Goal: Information Seeking & Learning: Learn about a topic

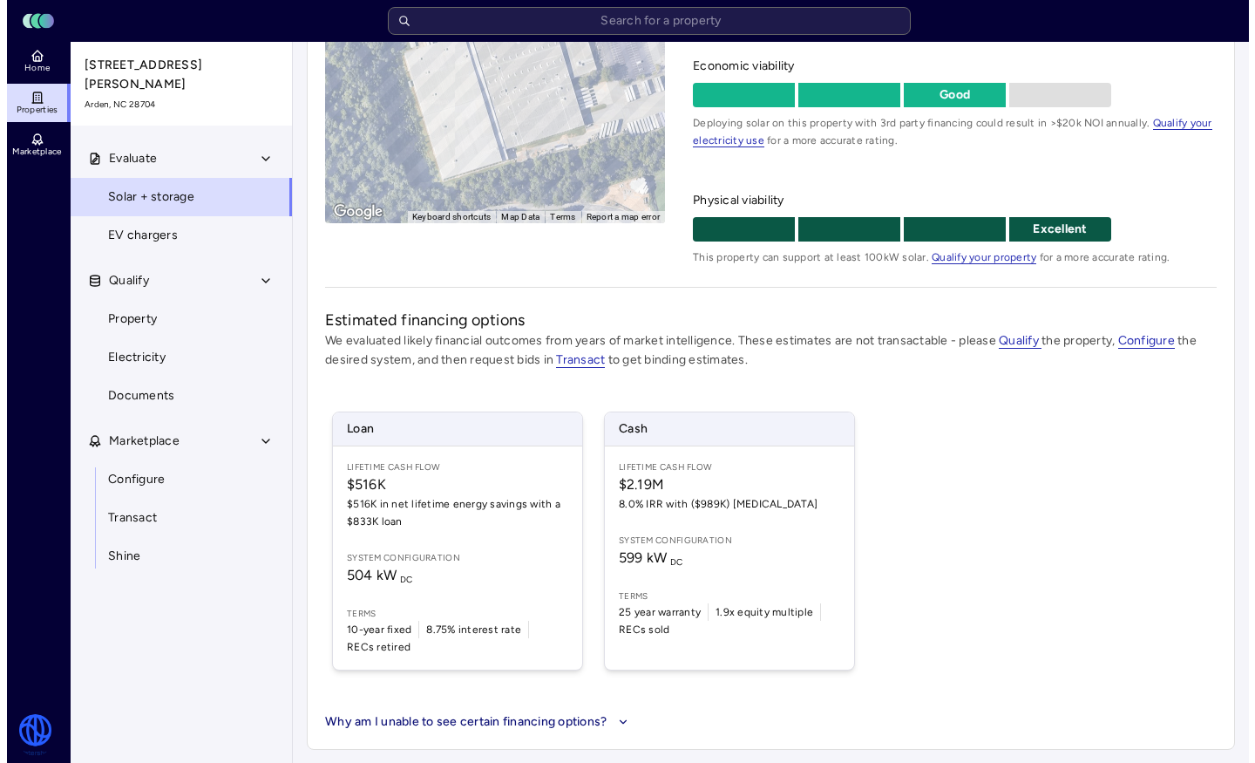
scroll to position [223, 0]
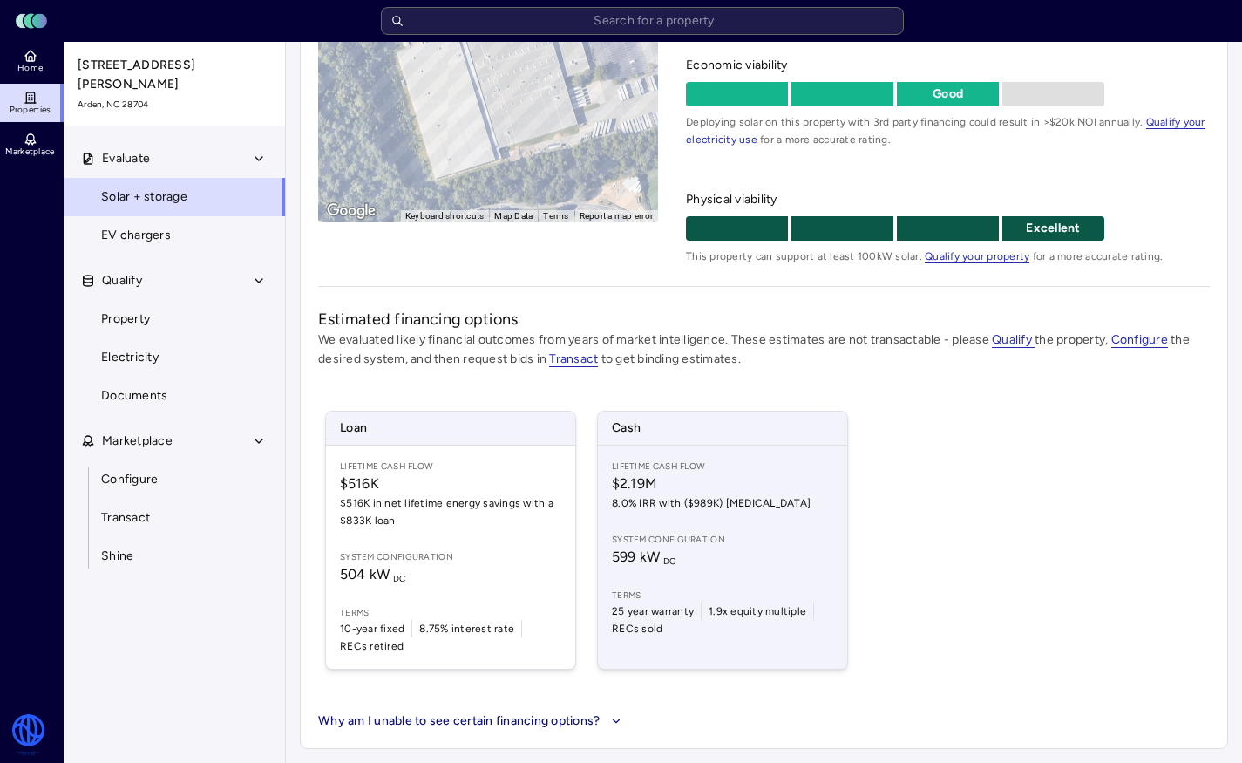
click at [662, 499] on span "8.0% IRR with ($989K) CapEx" at bounding box center [722, 502] width 221 height 17
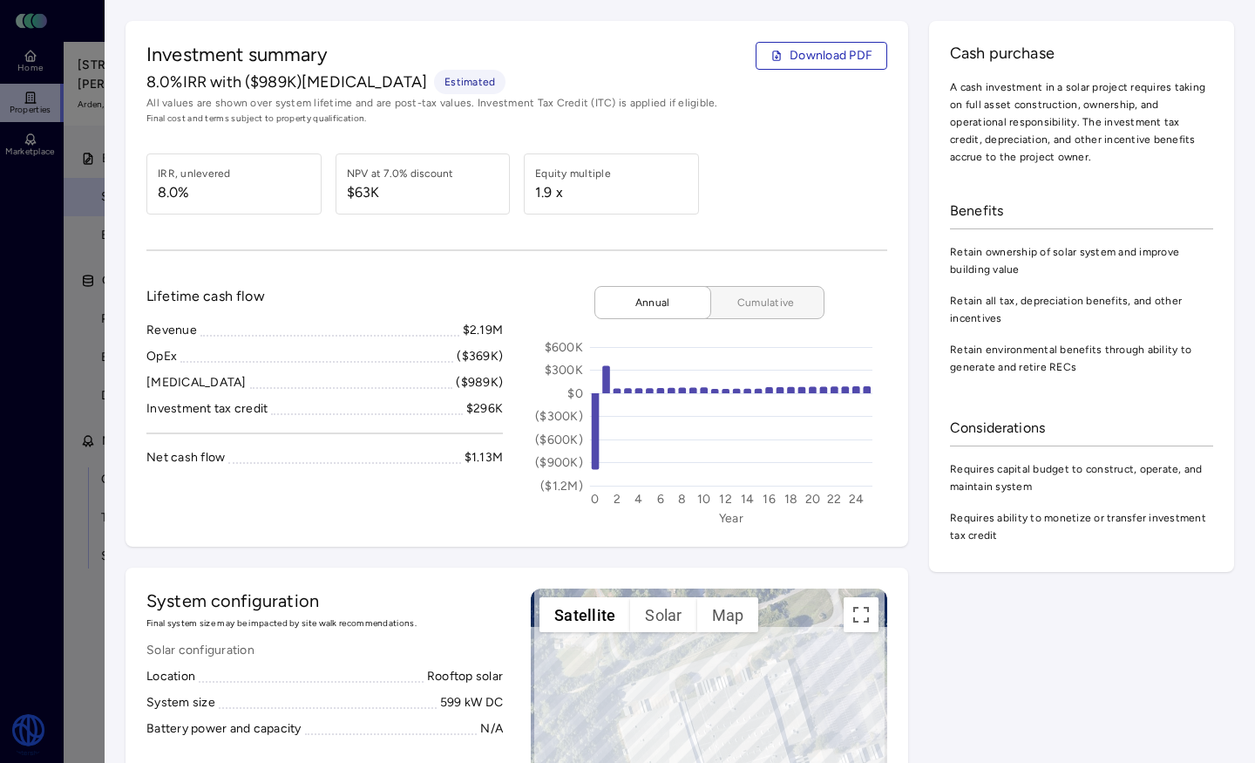
click at [746, 307] on span "Cumulative" at bounding box center [766, 302] width 87 height 17
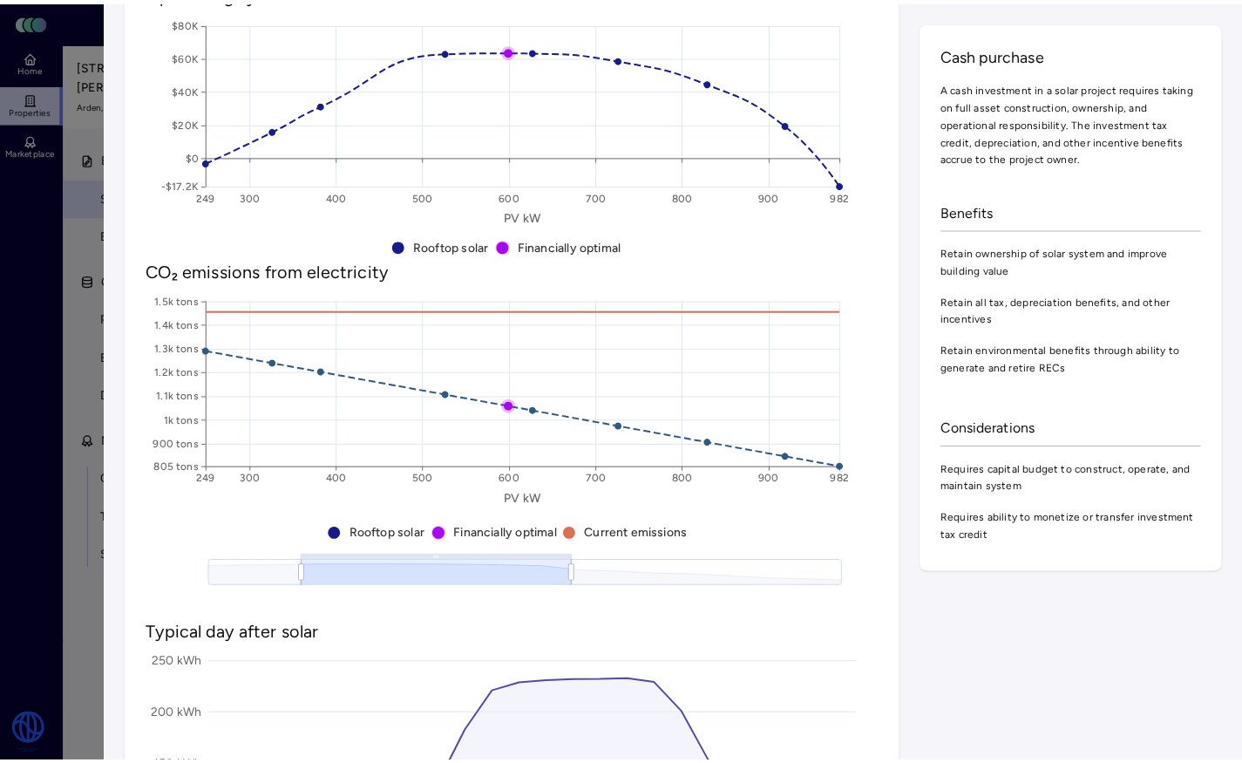
scroll to position [1038, 0]
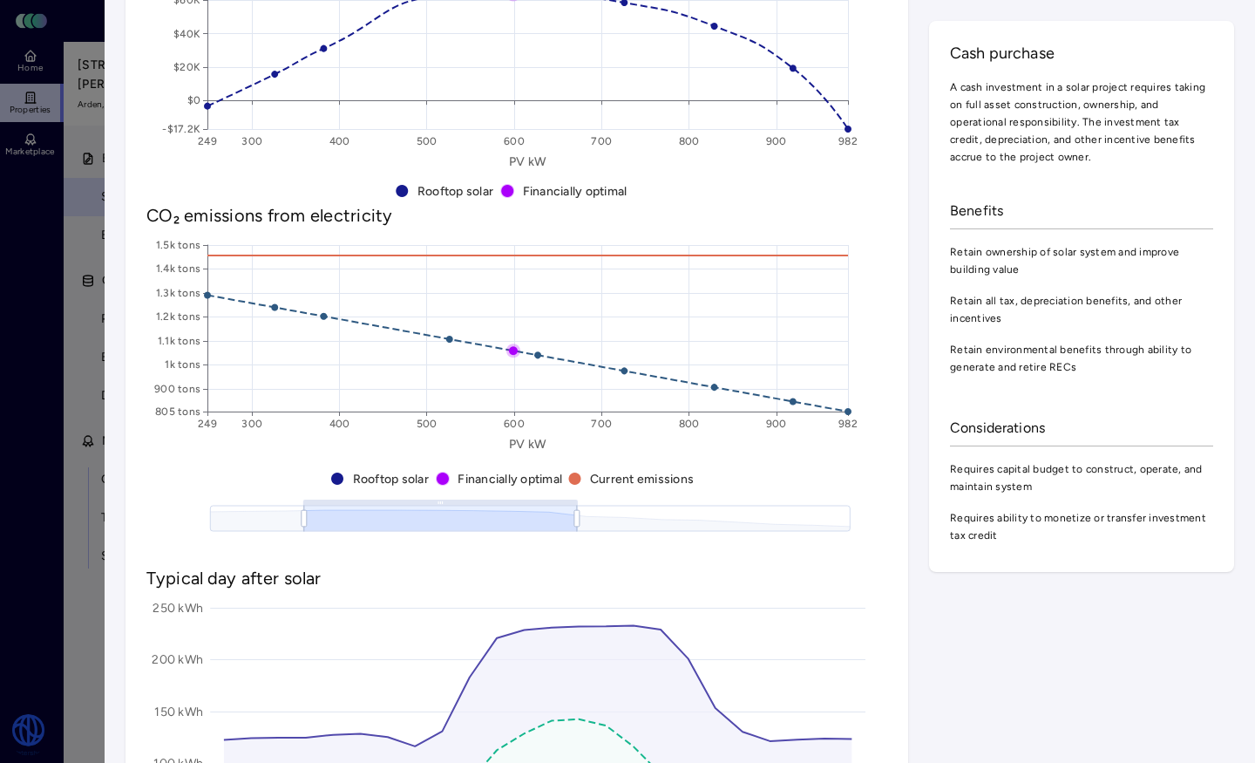
click at [85, 205] on div at bounding box center [627, 381] width 1255 height 763
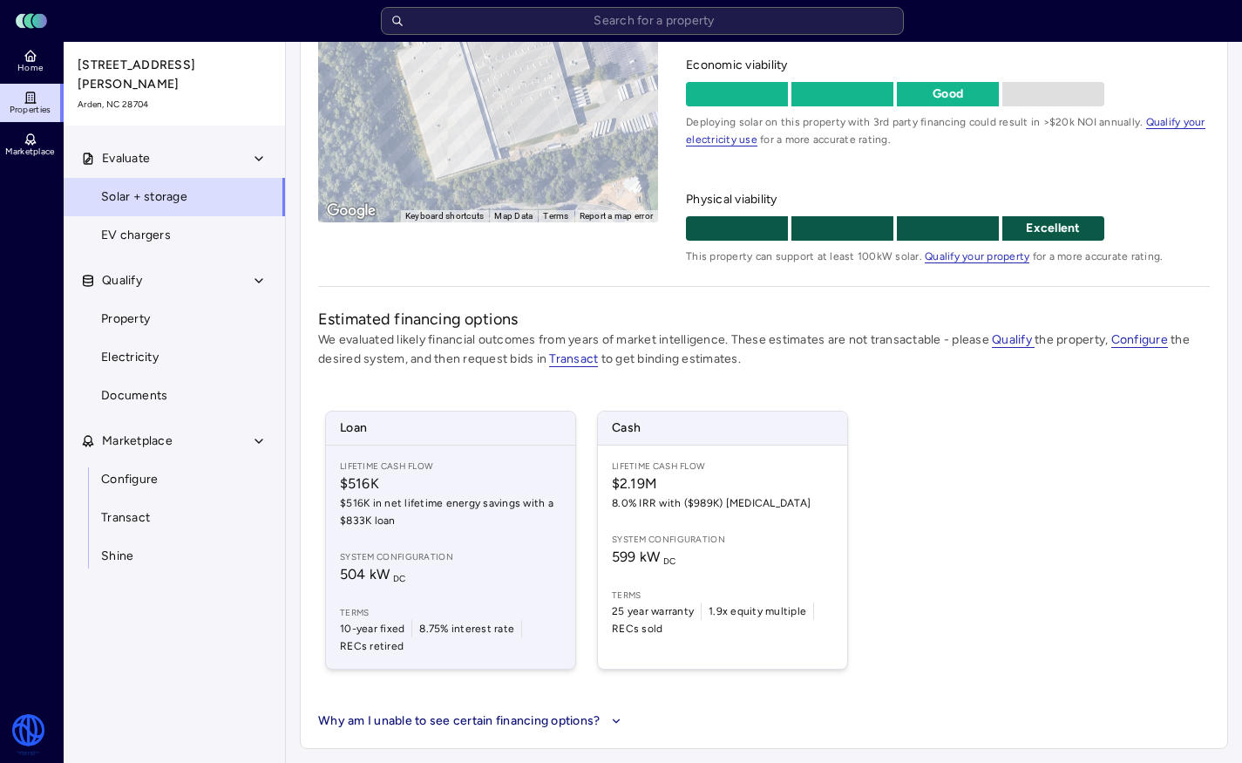
click at [473, 492] on span "$516K" at bounding box center [450, 483] width 221 height 21
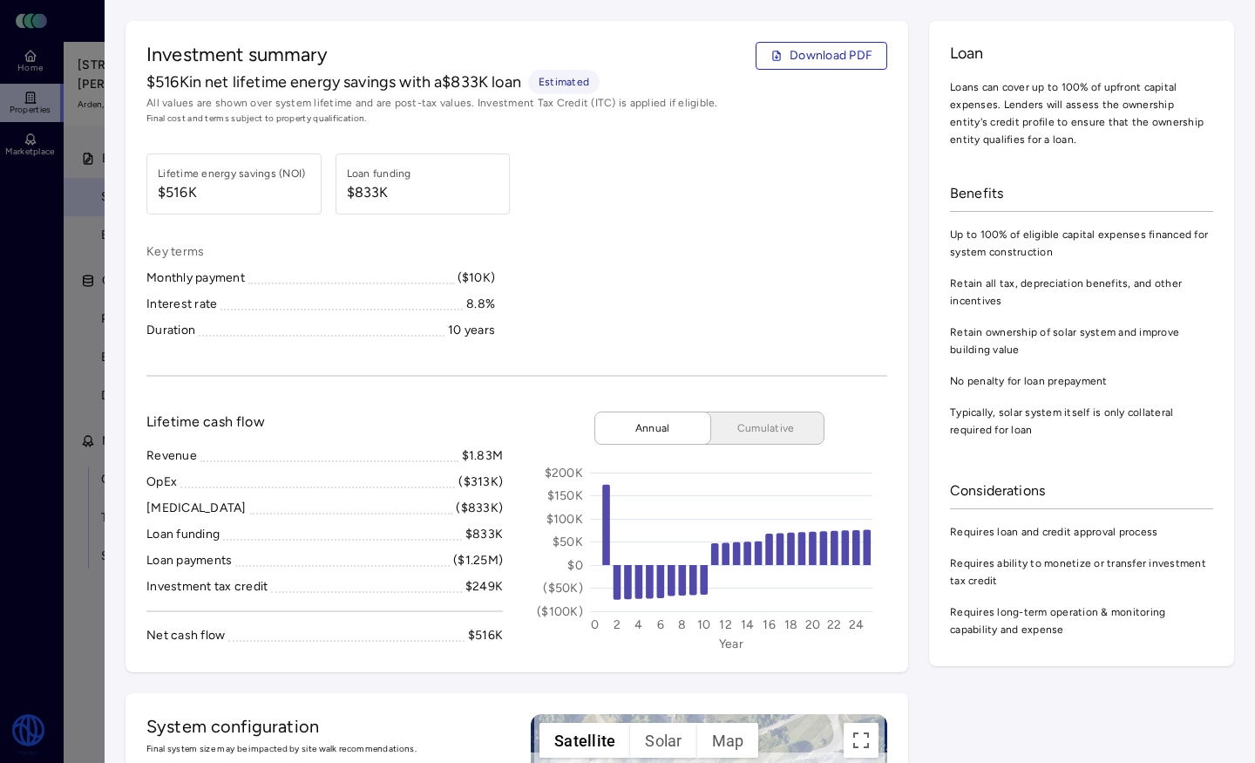
click at [94, 376] on div at bounding box center [627, 381] width 1255 height 763
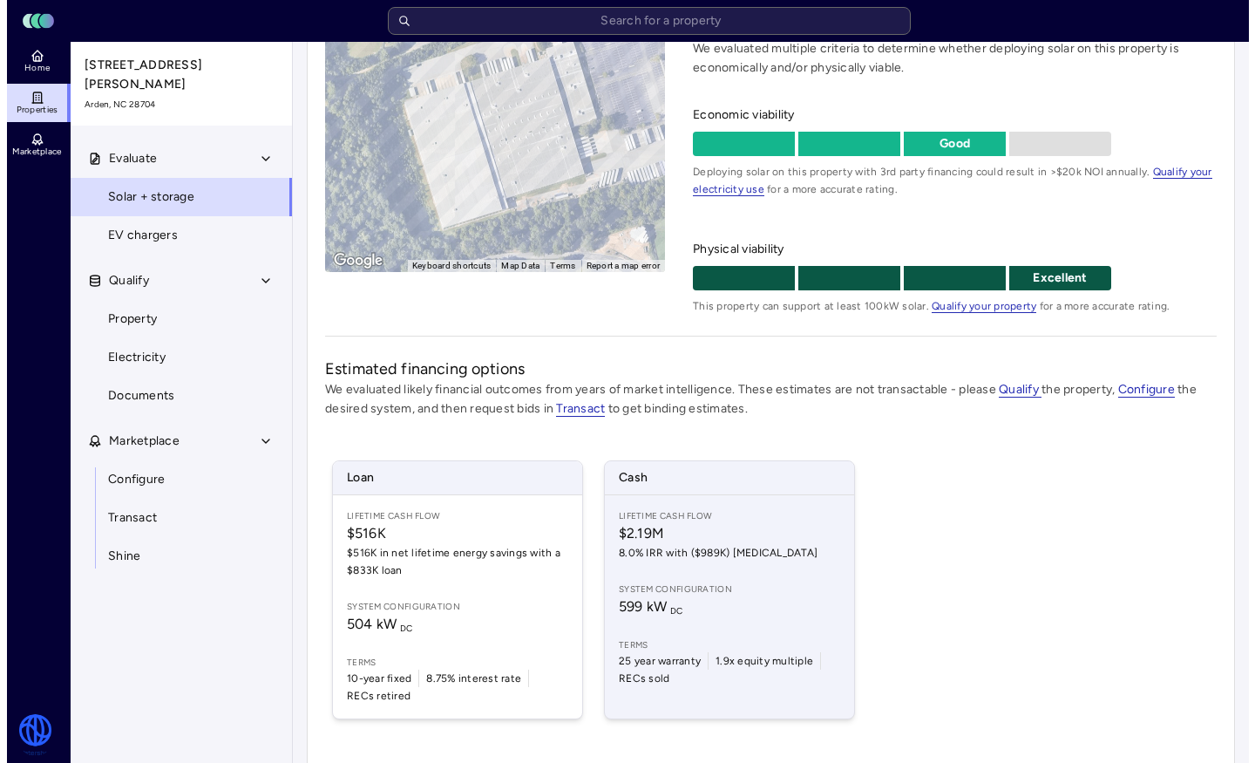
scroll to position [196, 0]
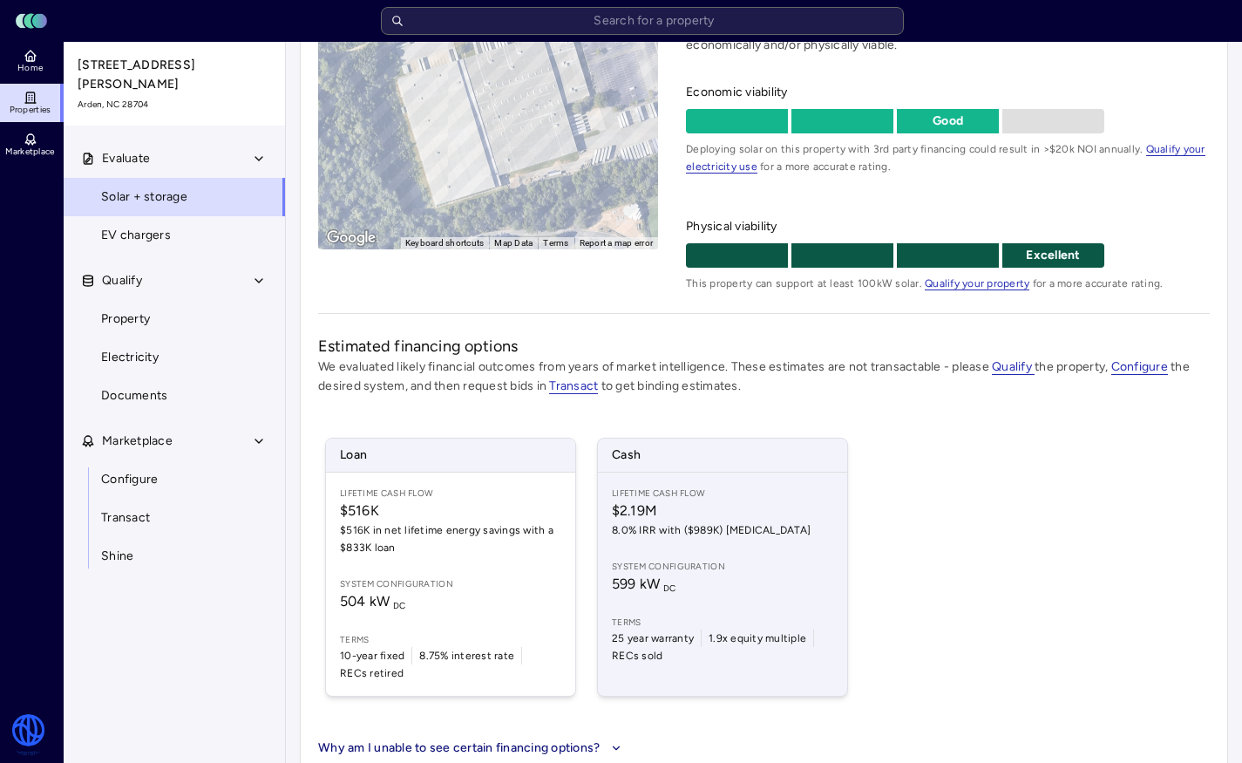
click at [675, 554] on div "Lifetime Cash Flow $2.19M 8.0% IRR with ($989K) CapEx System configuration 599 …" at bounding box center [722, 584] width 249 height 223
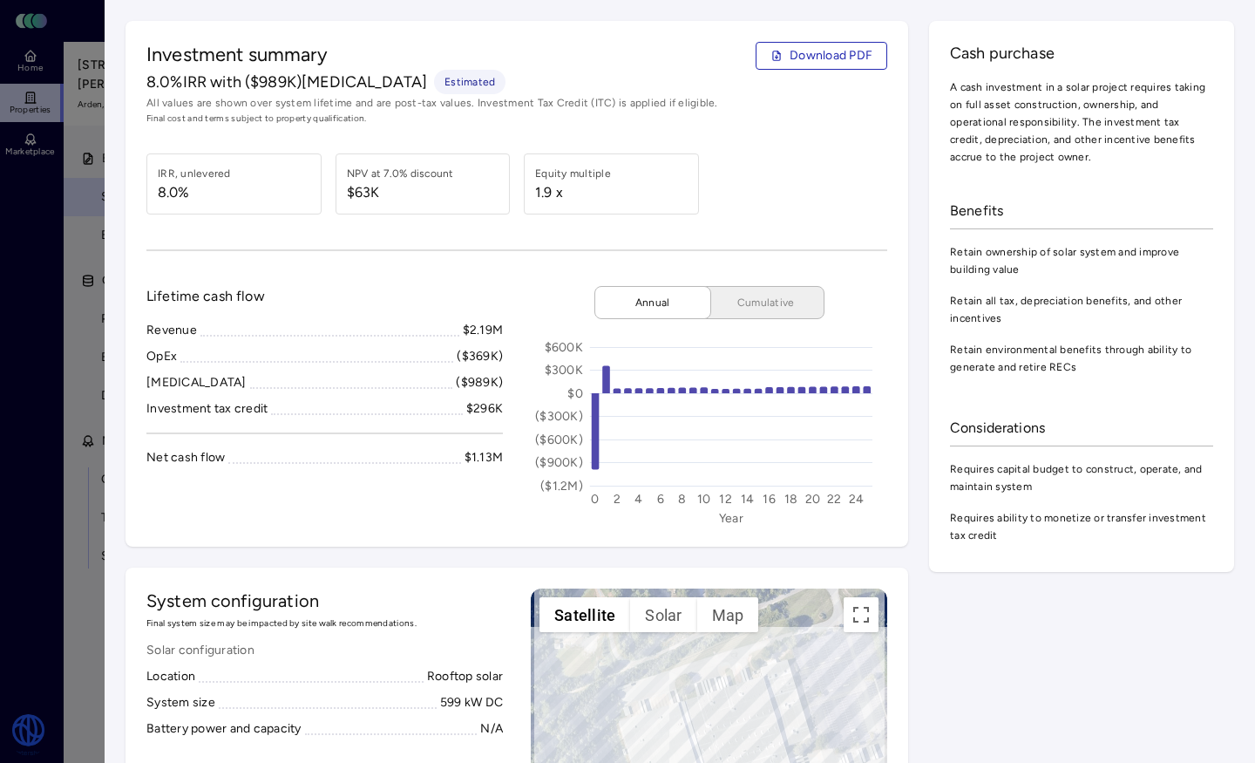
click at [418, 198] on span "$63K" at bounding box center [400, 192] width 107 height 21
drag, startPoint x: 418, startPoint y: 198, endPoint x: 395, endPoint y: 167, distance: 38.0
click at [417, 198] on span "$63K" at bounding box center [400, 192] width 107 height 21
click at [478, 452] on div "$1.13M" at bounding box center [484, 457] width 39 height 19
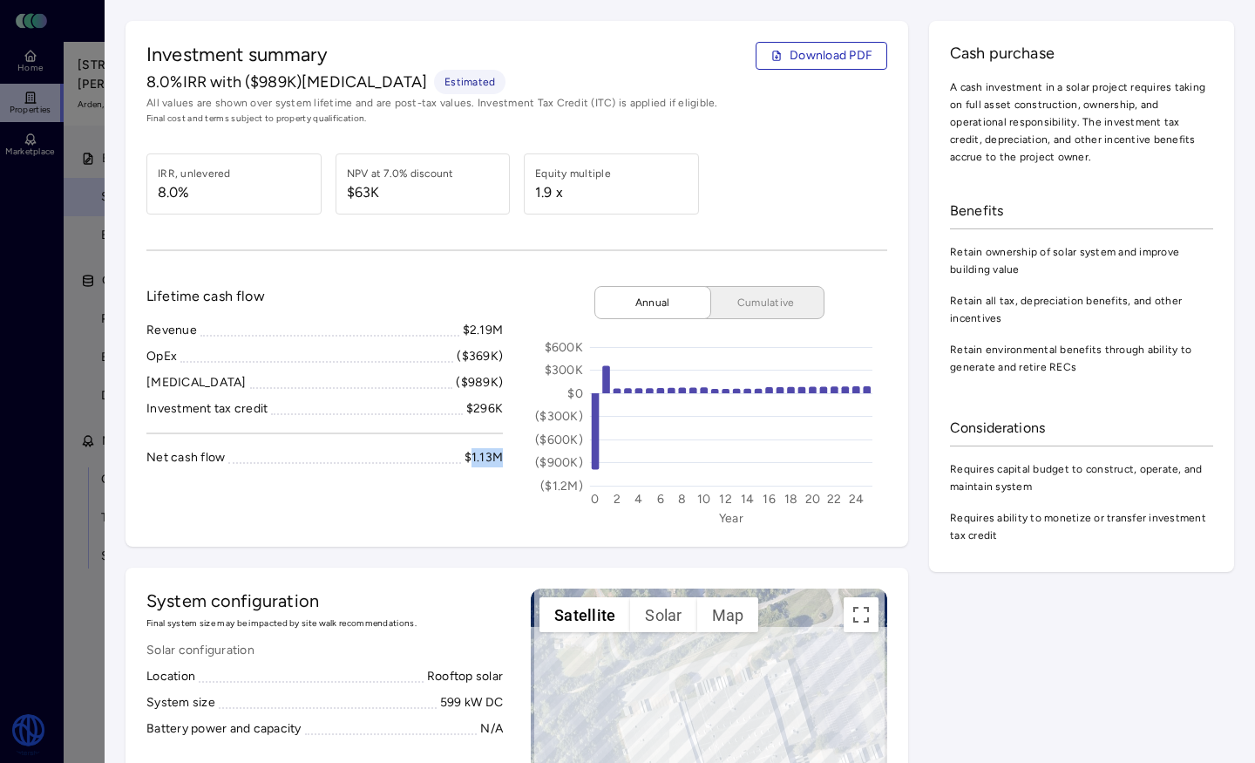
click at [478, 452] on div "$1.13M" at bounding box center [484, 457] width 39 height 19
copy div "$1.13M"
click at [82, 224] on div at bounding box center [627, 381] width 1255 height 763
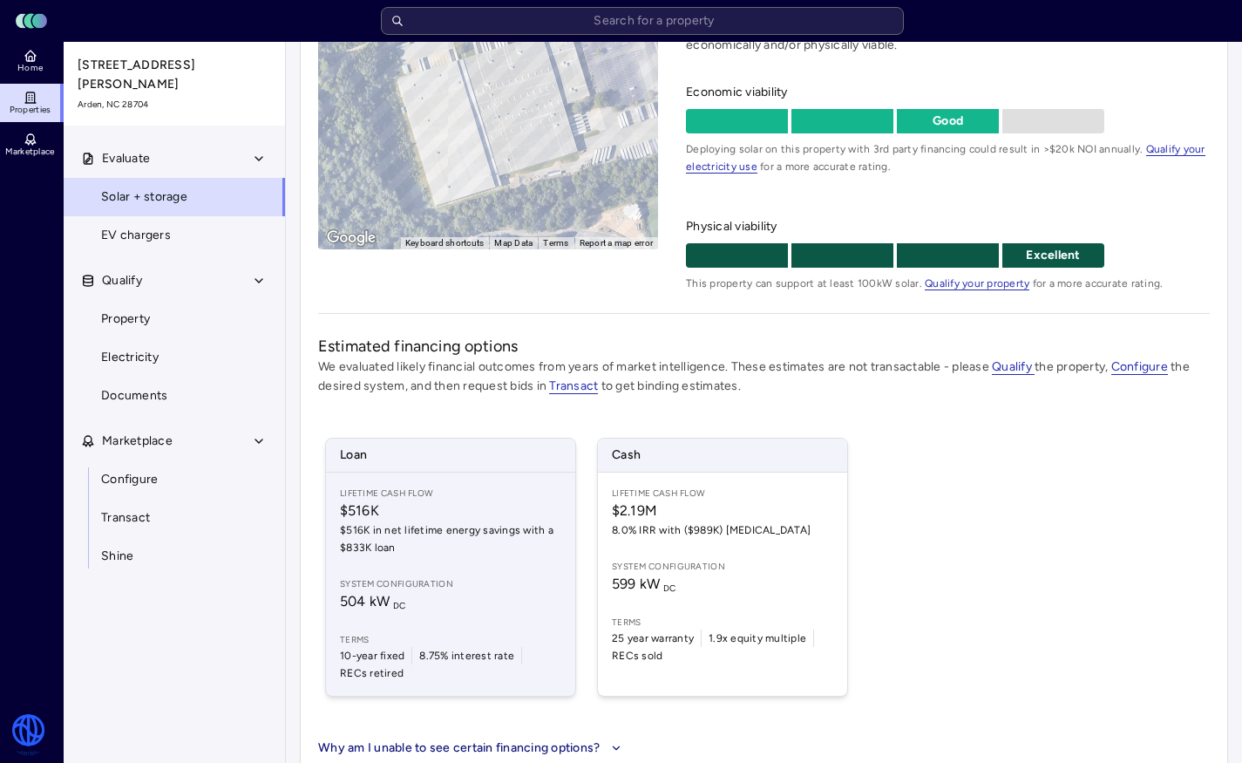
click at [495, 477] on div "Lifetime Cash Flow $516K $516K in net lifetime energy savings with a $833K loan…" at bounding box center [450, 584] width 249 height 223
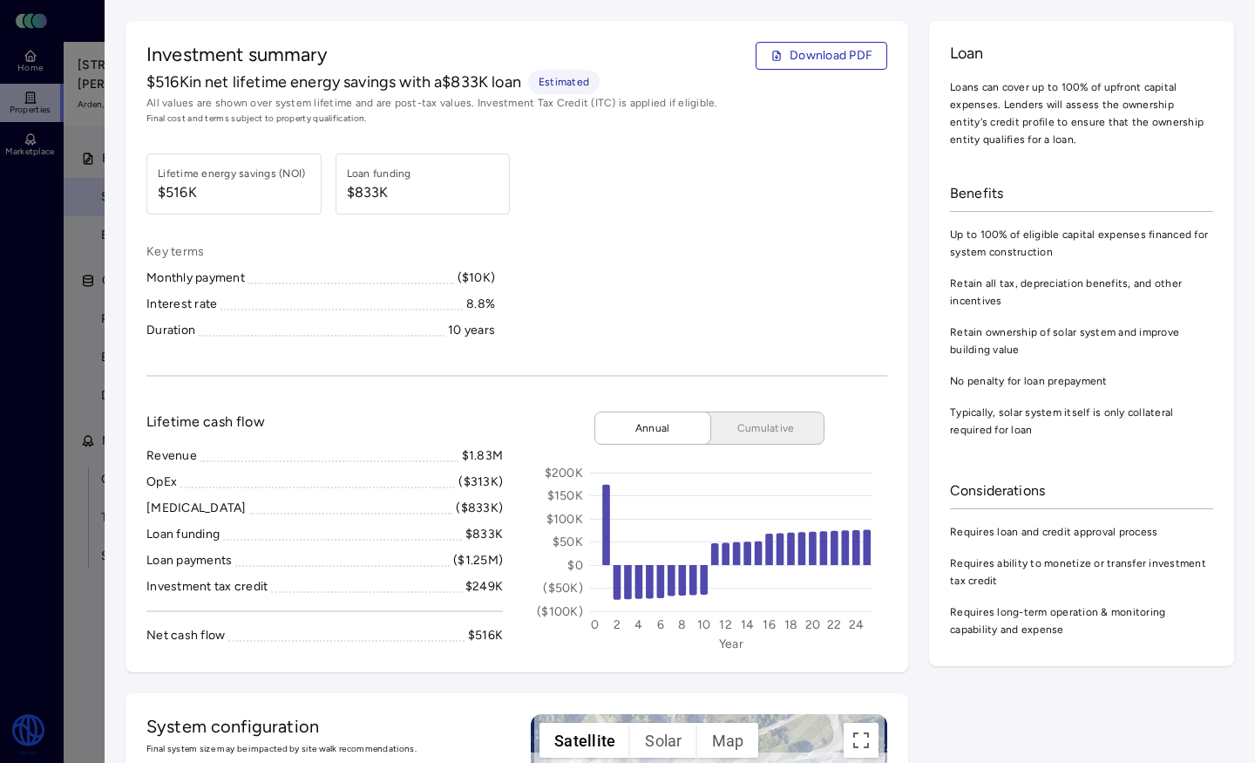
click at [90, 331] on div at bounding box center [627, 381] width 1255 height 763
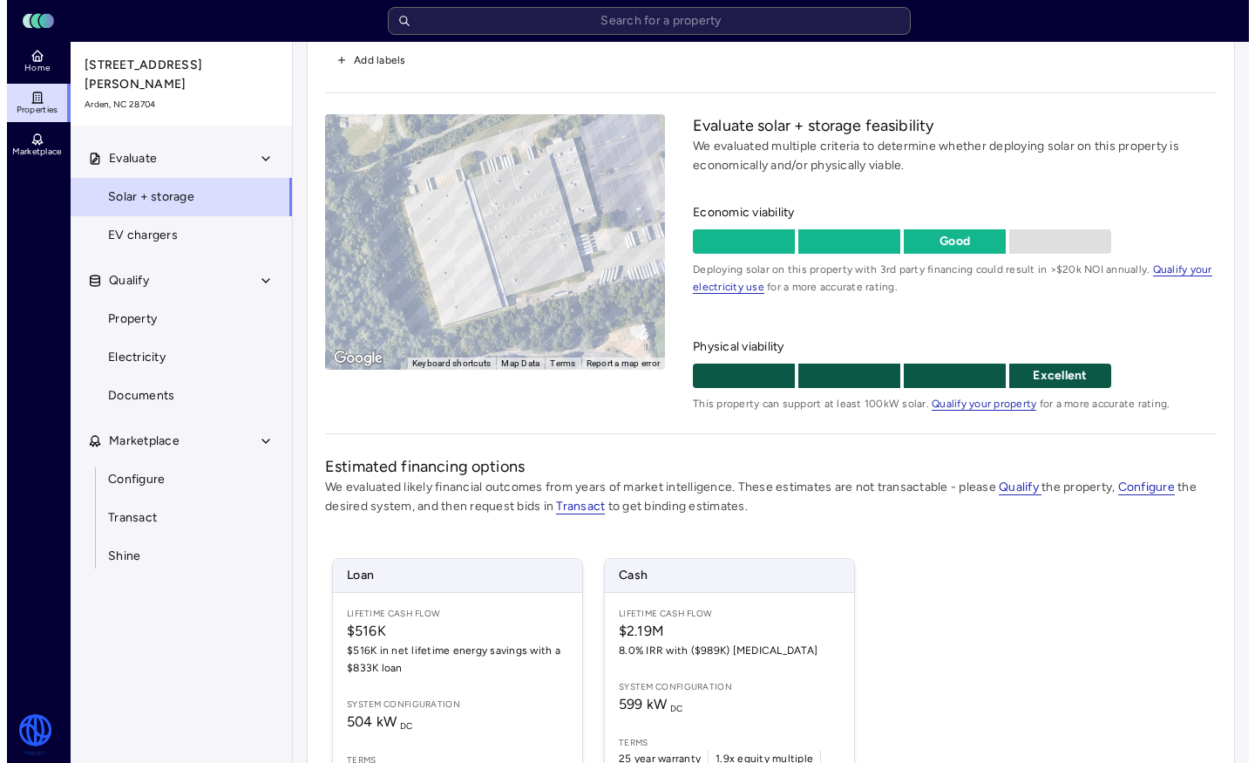
scroll to position [223, 0]
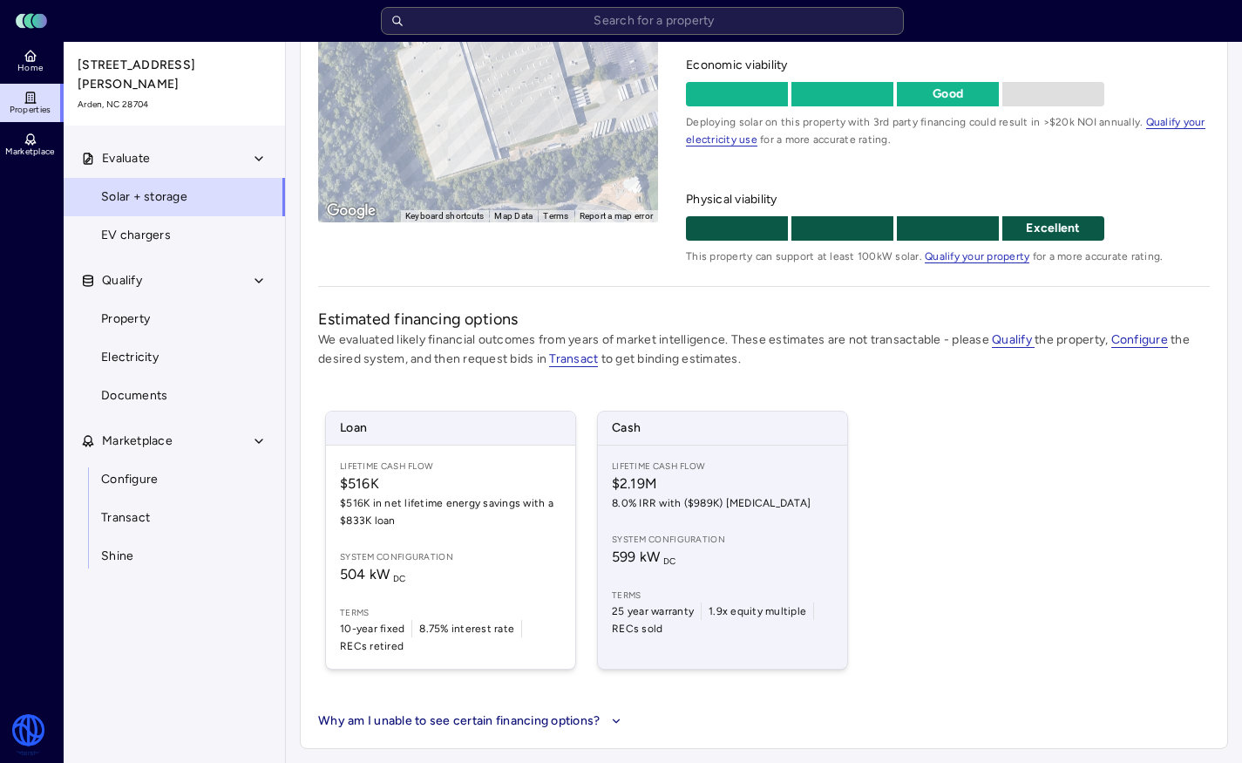
click at [779, 464] on span "Lifetime Cash Flow" at bounding box center [722, 466] width 221 height 14
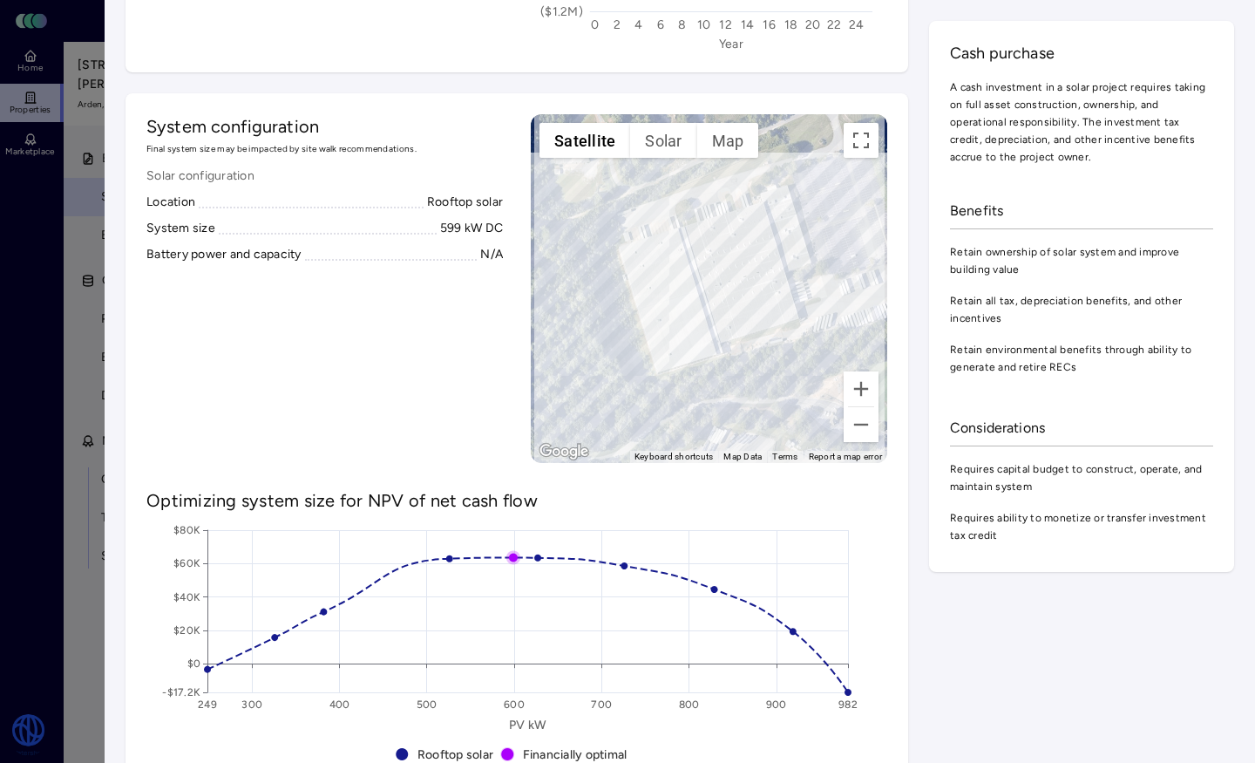
scroll to position [189, 0]
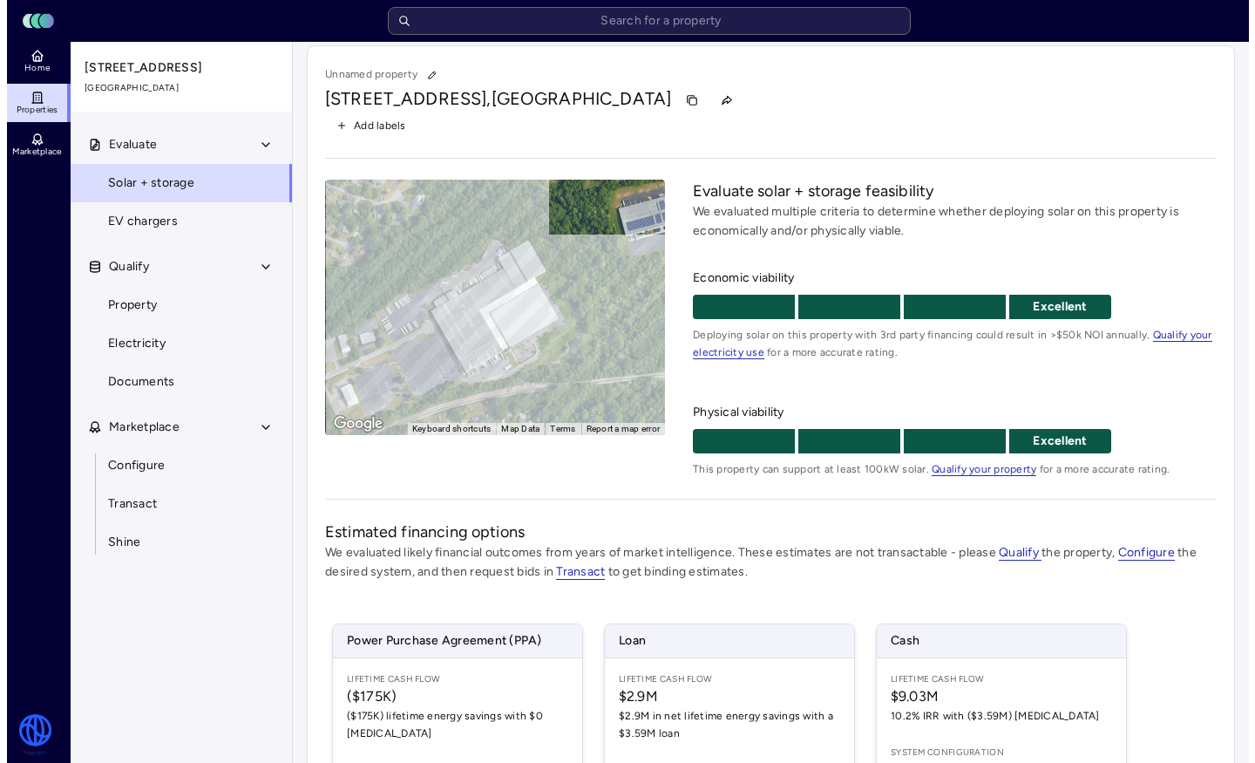
scroll to position [223, 0]
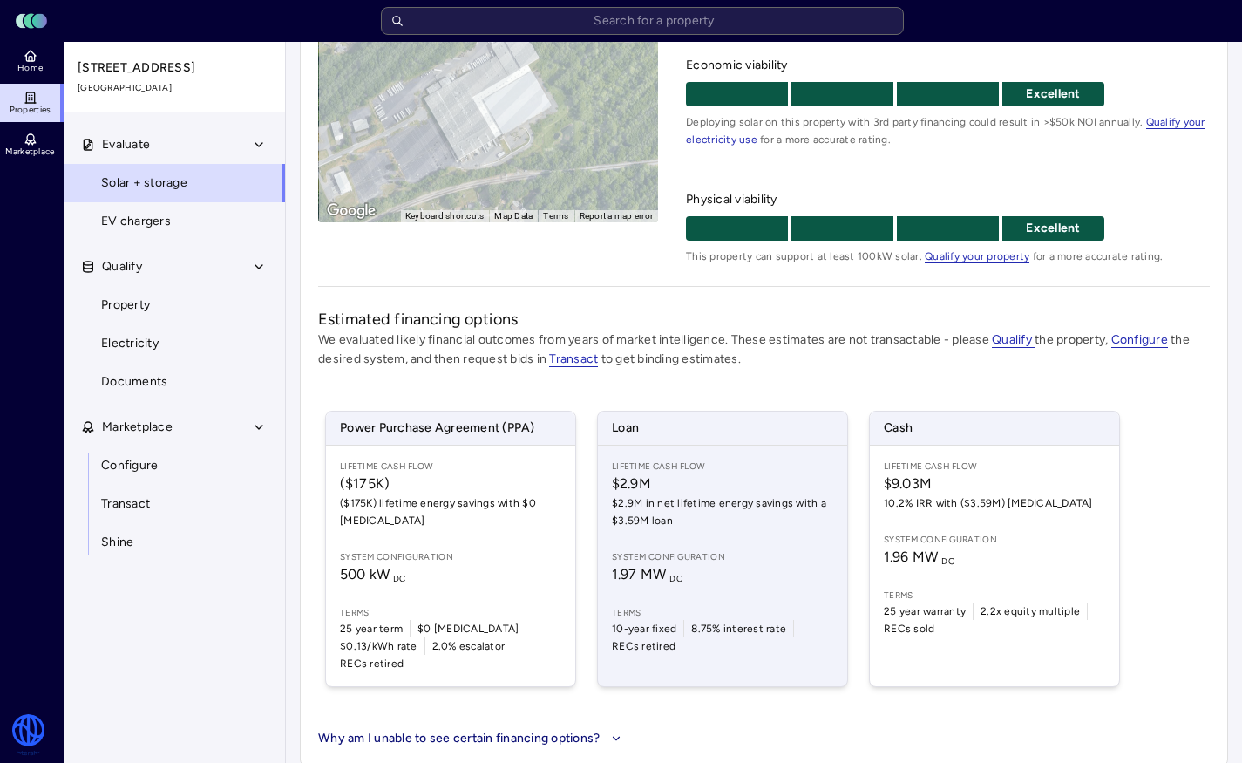
click at [735, 502] on span "$2.9M in net lifetime energy savings with a $3.59M loan" at bounding box center [722, 511] width 221 height 35
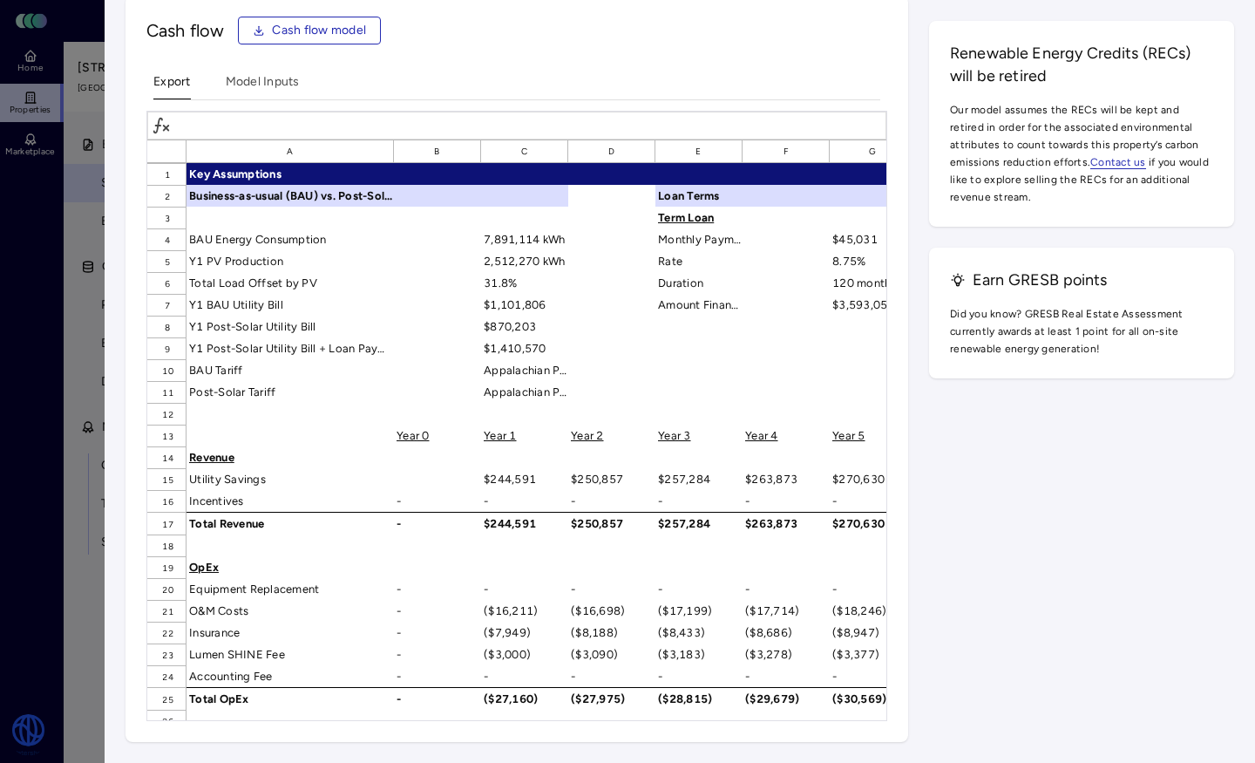
scroll to position [2971, 0]
click at [374, 44] on button "Cash flow model" at bounding box center [309, 31] width 143 height 28
click at [57, 104] on div at bounding box center [627, 381] width 1255 height 763
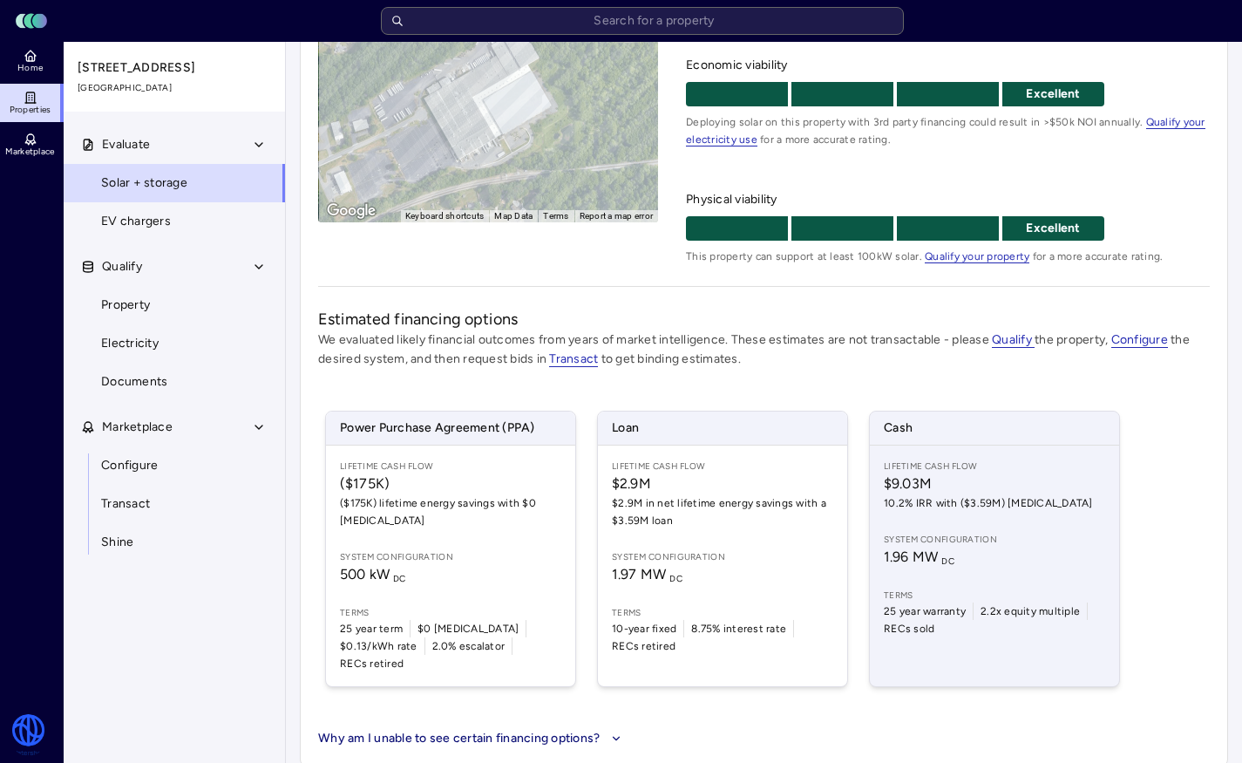
click at [1025, 501] on span "10.2% IRR with ($3.59M) [MEDICAL_DATA]" at bounding box center [994, 502] width 221 height 17
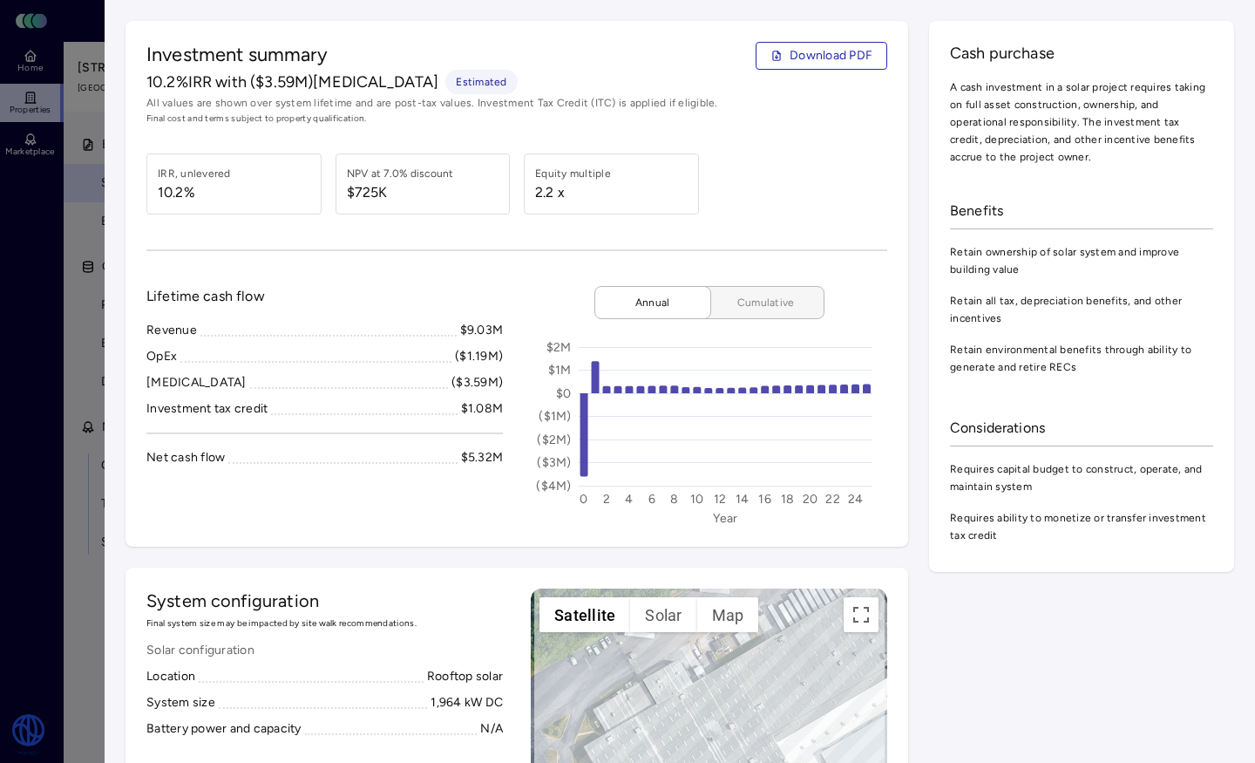
click at [740, 304] on span "Cumulative" at bounding box center [766, 302] width 87 height 17
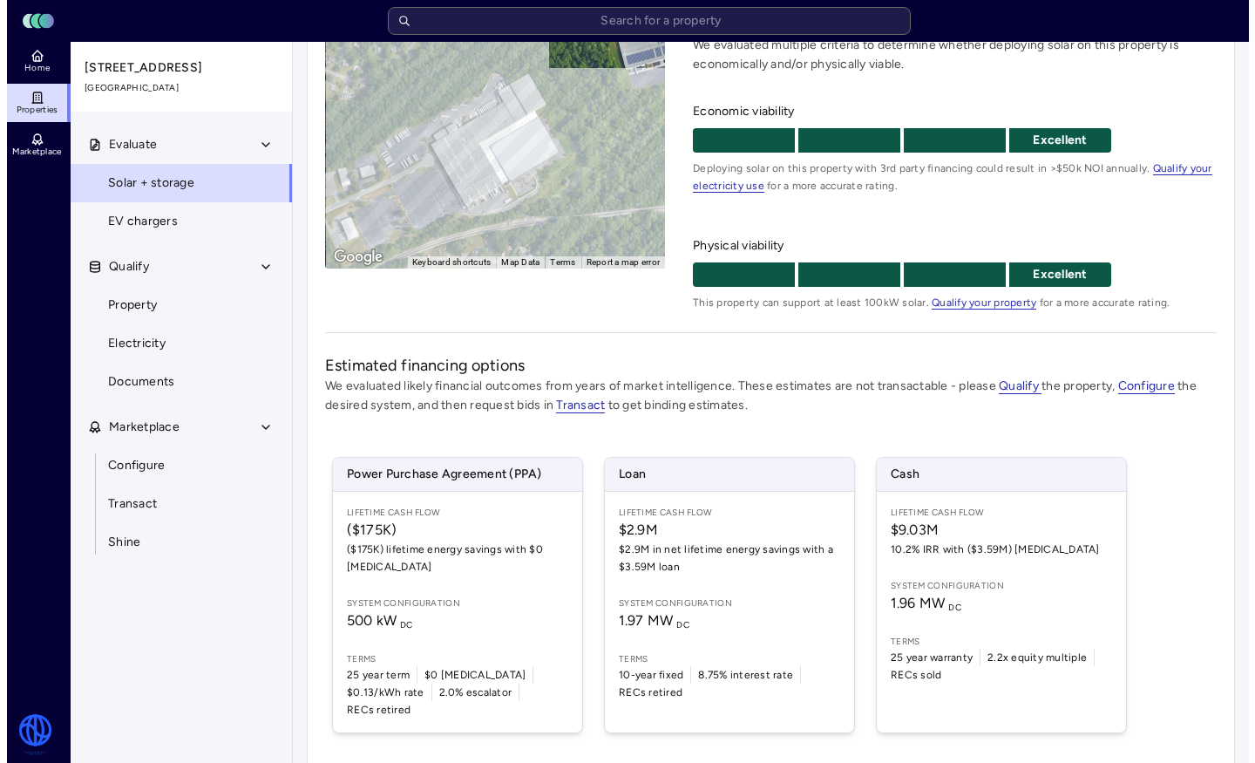
scroll to position [223, 0]
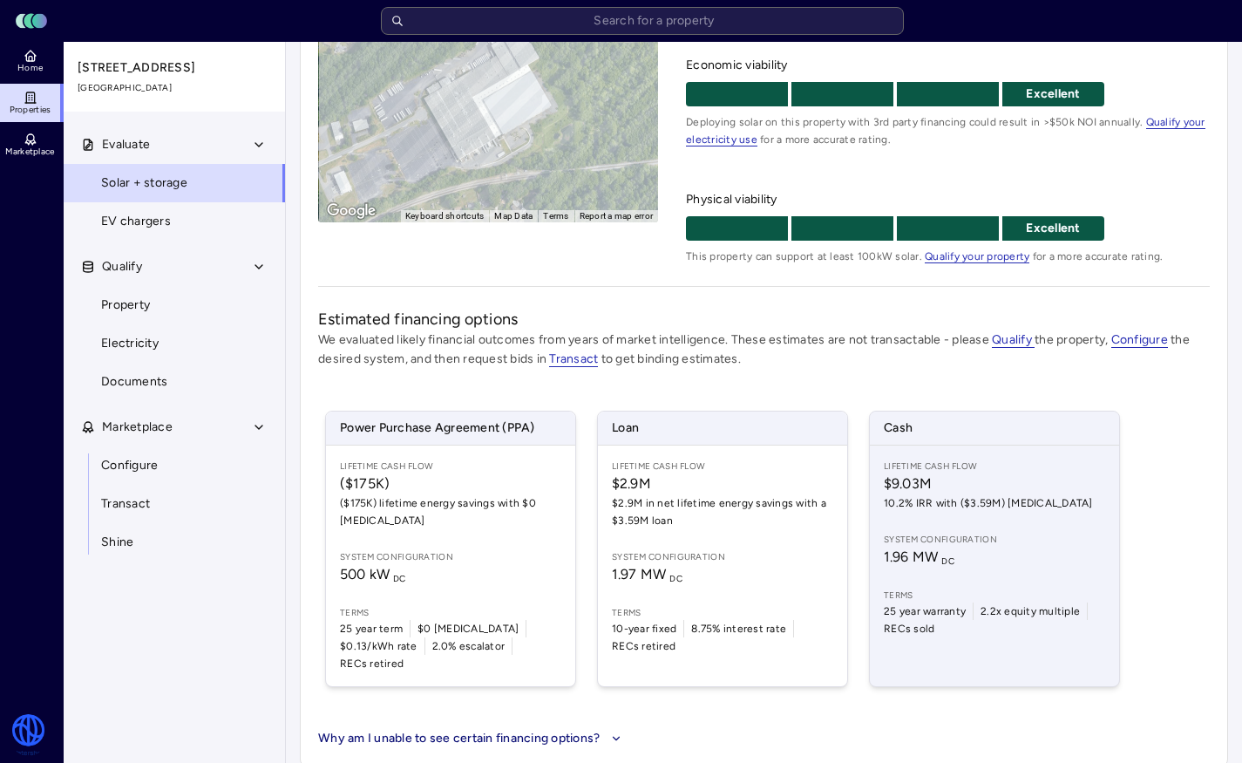
click at [1038, 520] on div "Lifetime Cash Flow $9.03M 10.2% IRR with ($3.59M) [MEDICAL_DATA] System configu…" at bounding box center [994, 566] width 249 height 241
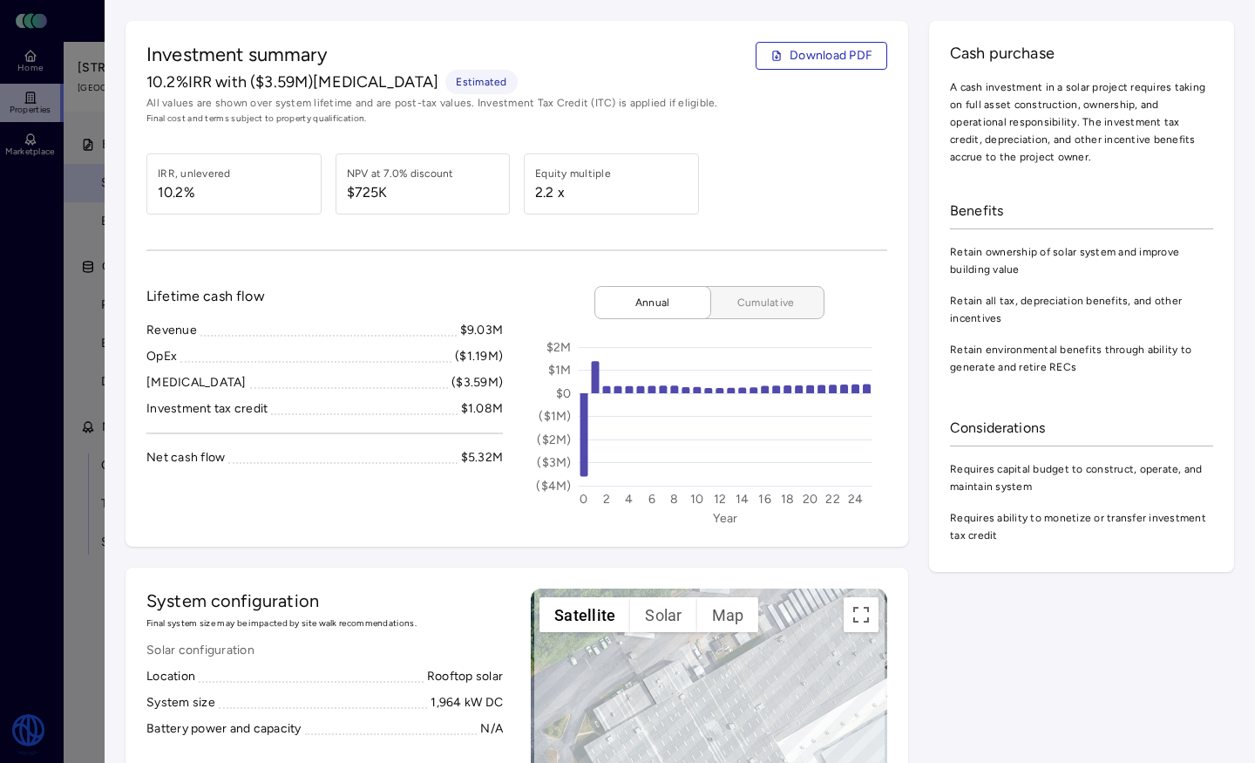
click at [727, 293] on button "Cumulative" at bounding box center [759, 302] width 131 height 33
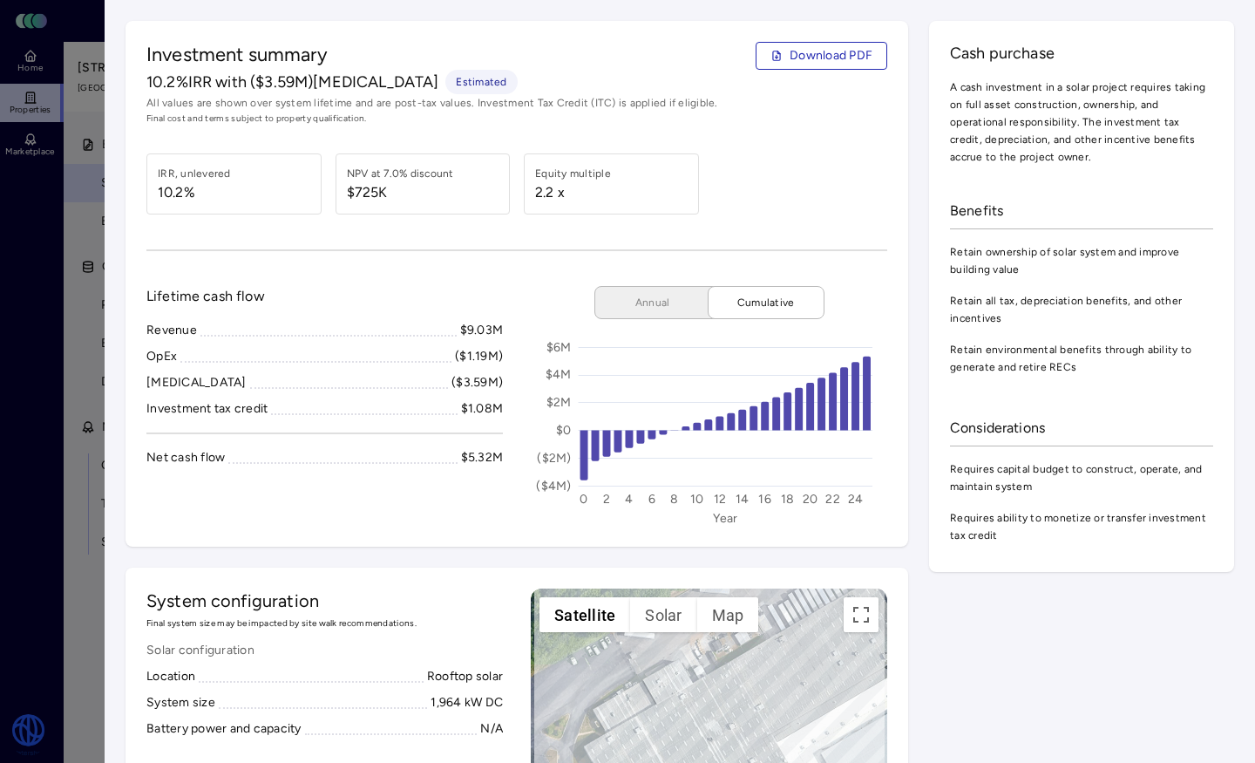
click at [60, 284] on div at bounding box center [627, 381] width 1255 height 763
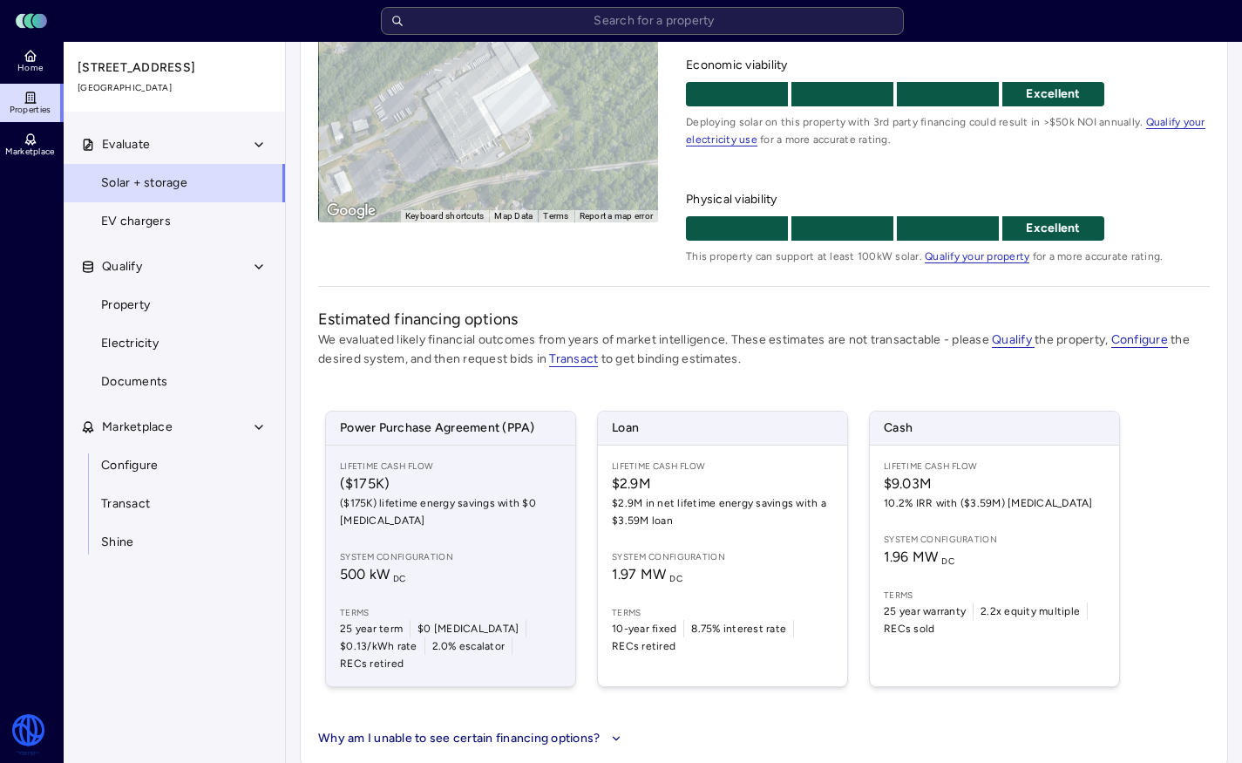
click at [392, 443] on span "Power Purchase Agreement (PPA)" at bounding box center [450, 428] width 249 height 33
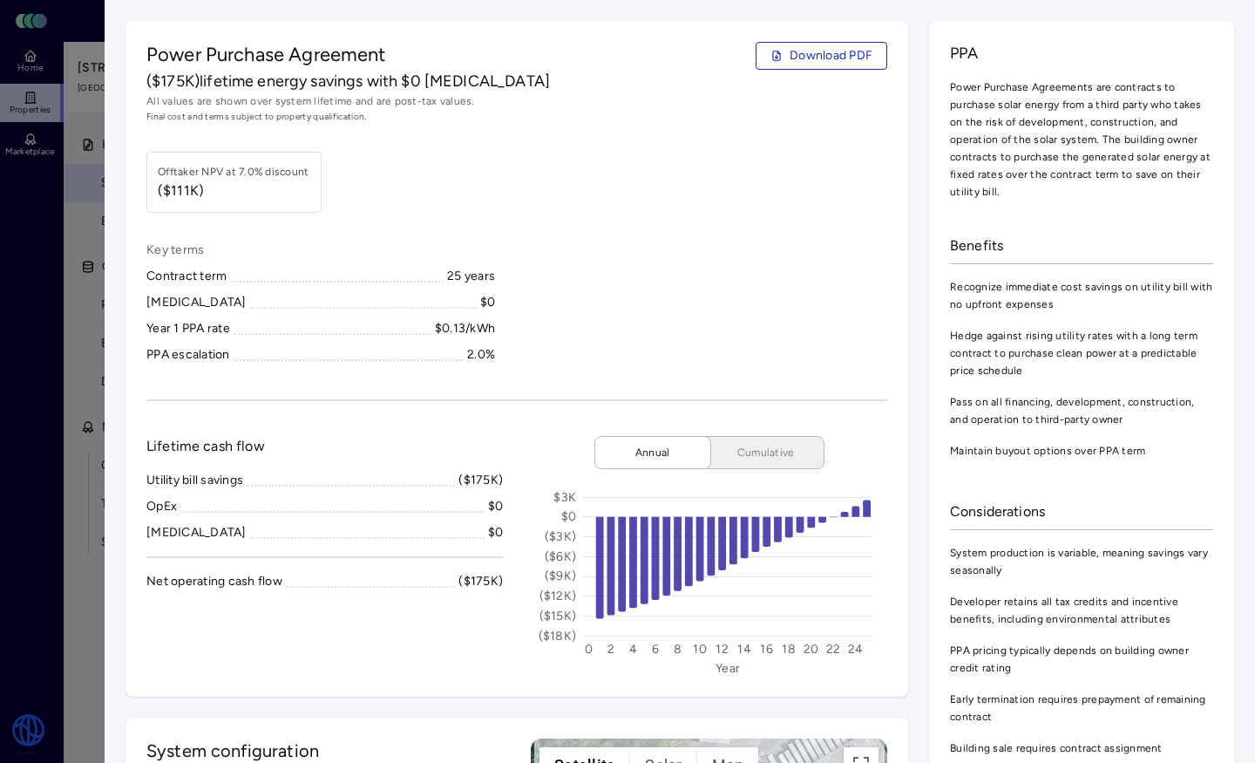
click at [45, 397] on div at bounding box center [627, 381] width 1255 height 763
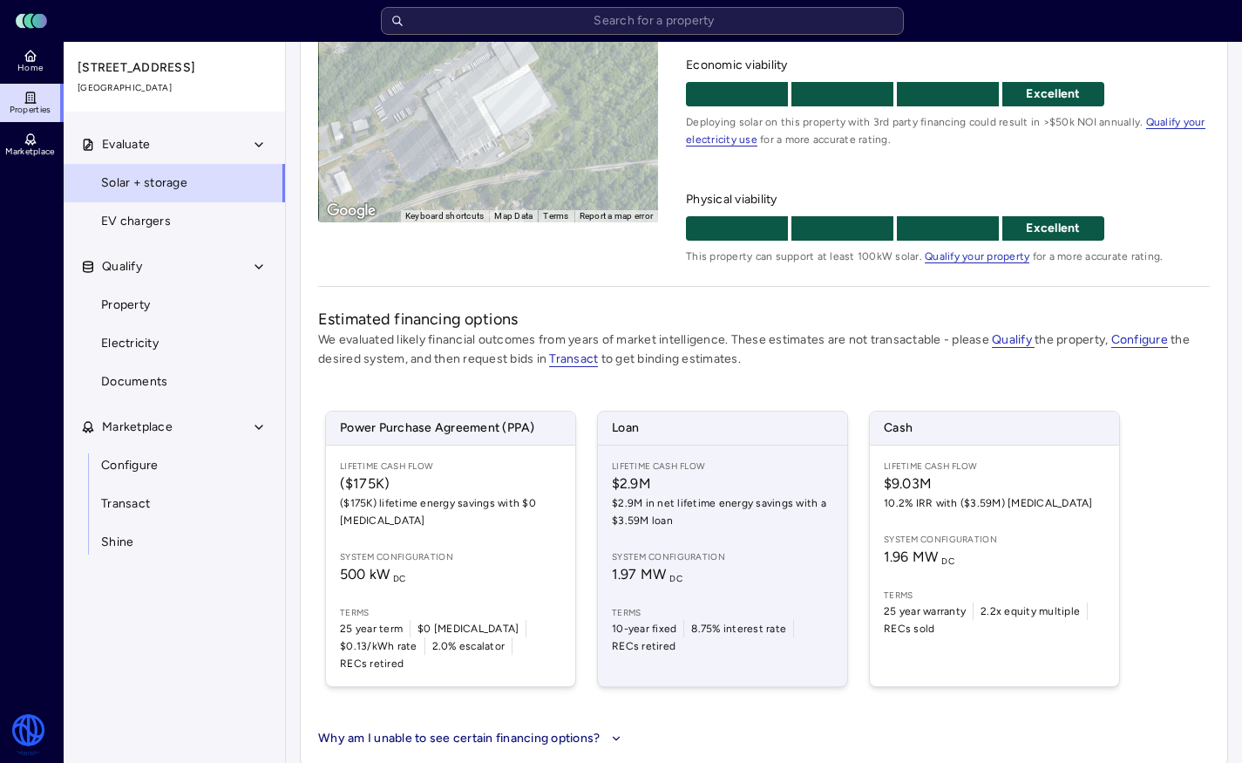
click at [697, 514] on span "$2.9M in net lifetime energy savings with a $3.59M loan" at bounding box center [722, 511] width 221 height 35
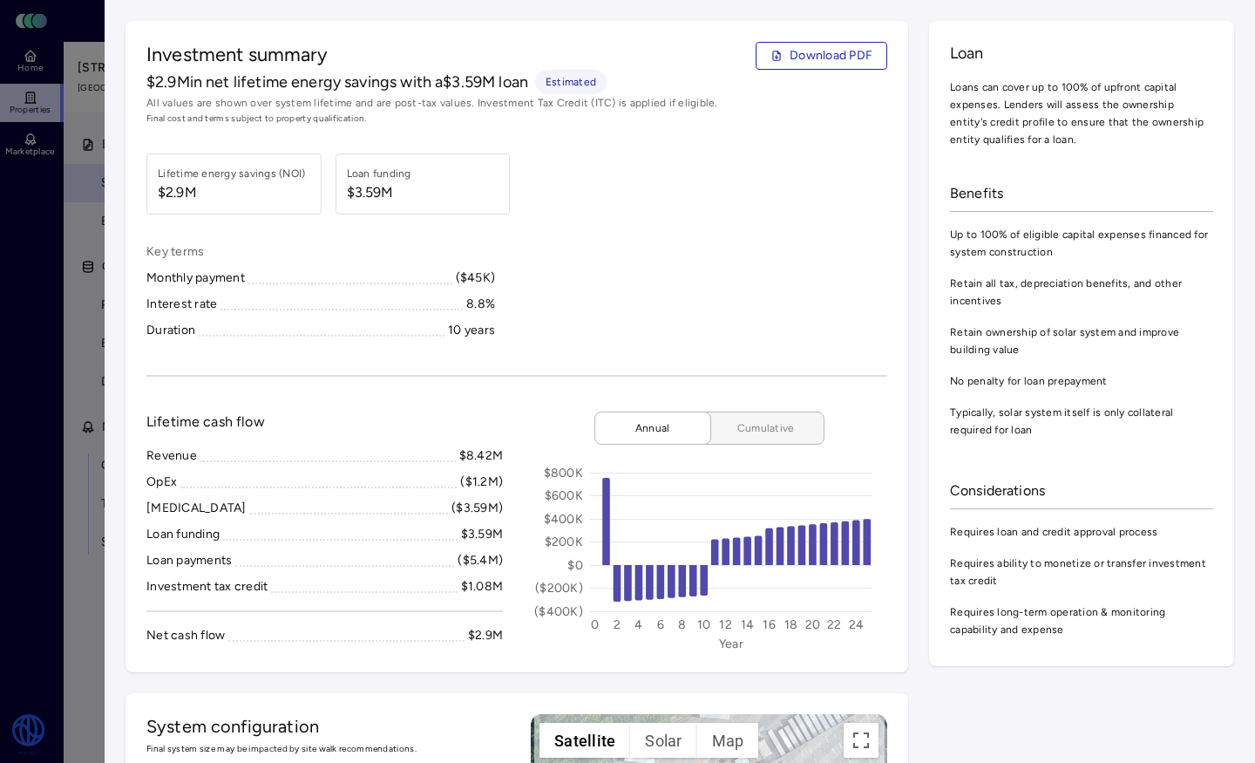
click at [737, 428] on span "Cumulative" at bounding box center [766, 427] width 87 height 17
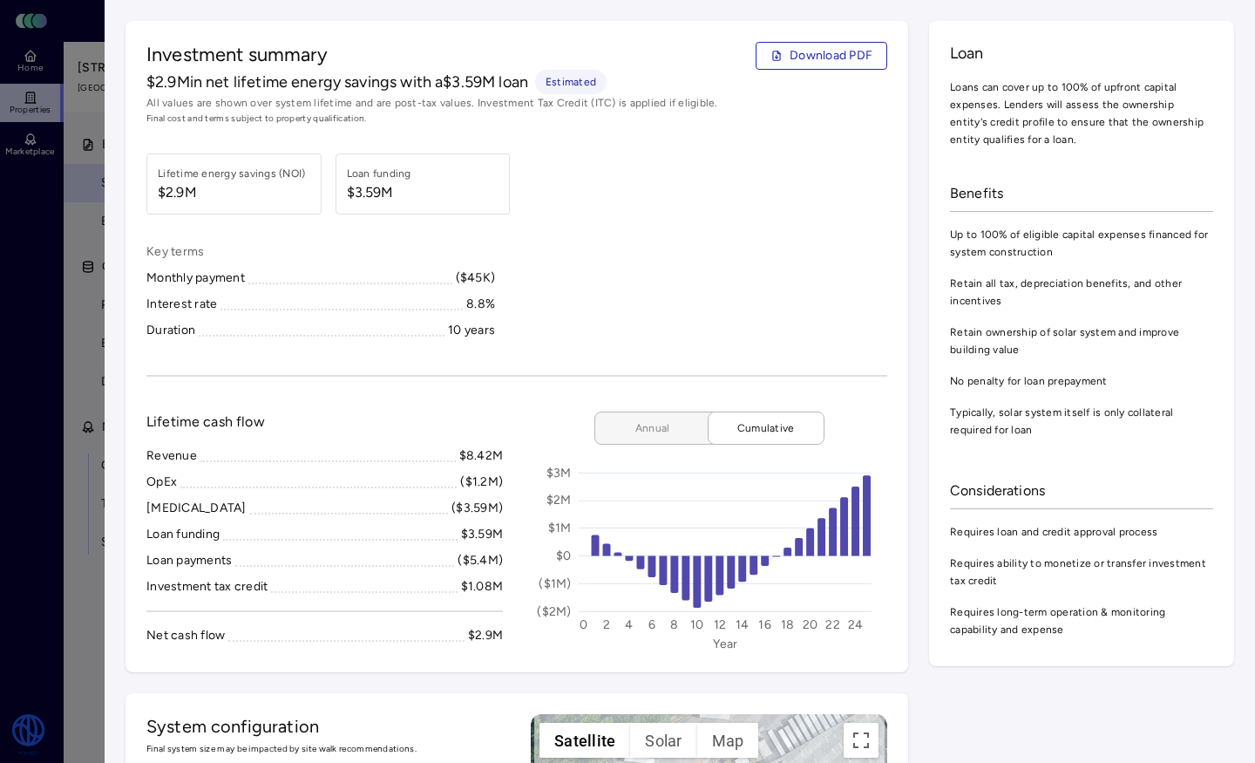
click at [653, 434] on span "Annual" at bounding box center [652, 427] width 87 height 17
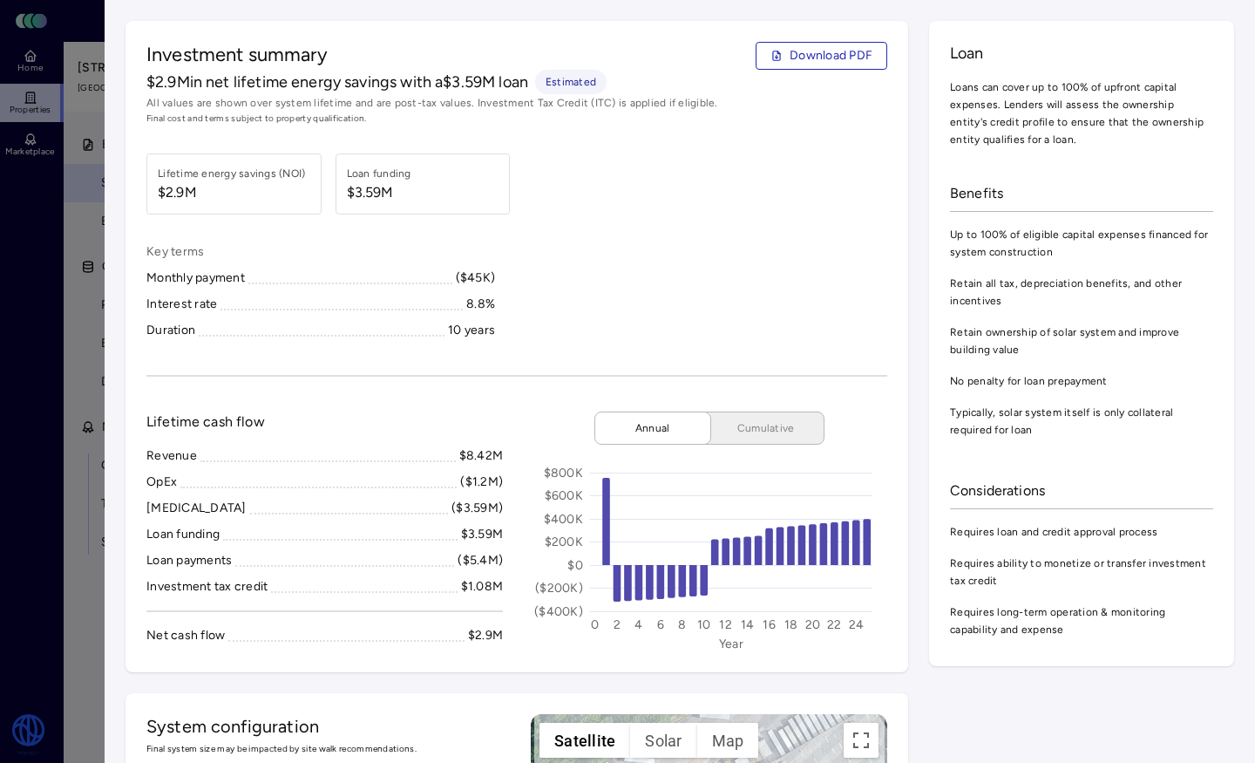
click at [709, 408] on div "Investment summary Download PDF $2.9M in net lifetime energy savings with a $3.…" at bounding box center [517, 346] width 783 height 651
click at [727, 423] on span "Cumulative" at bounding box center [766, 427] width 87 height 17
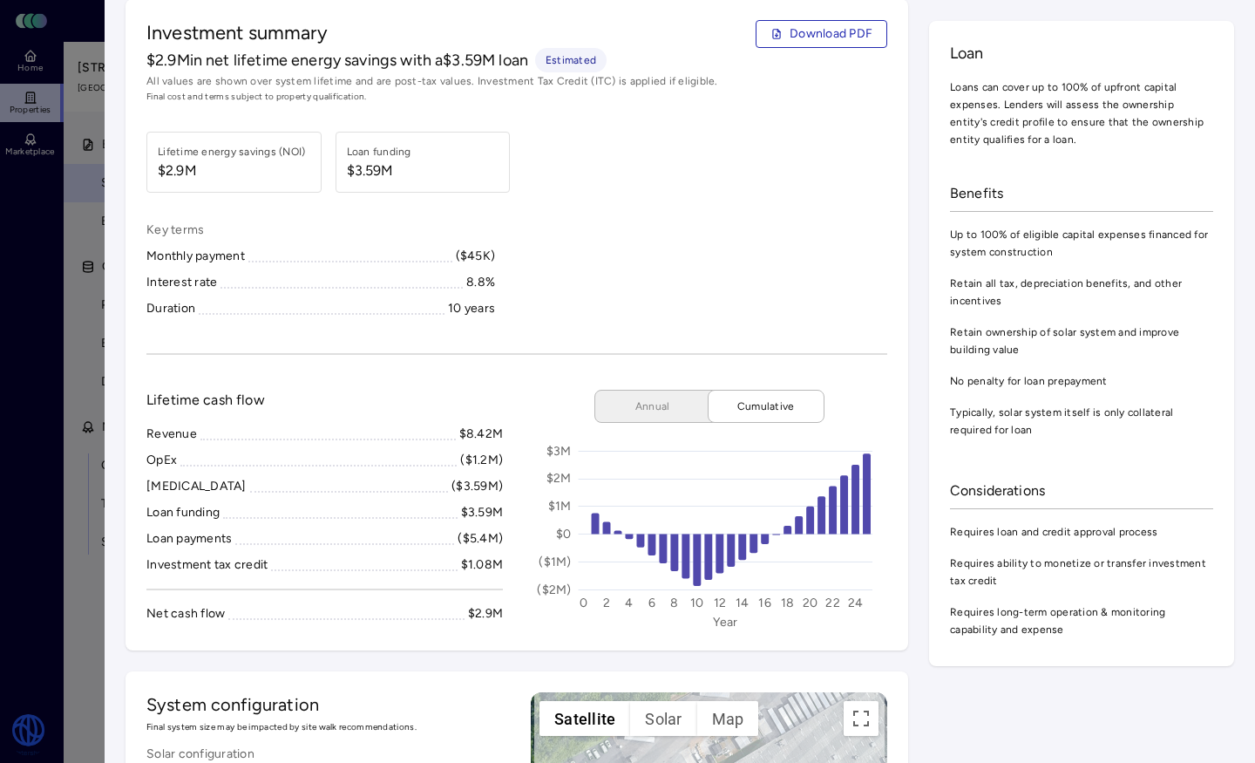
scroll to position [51, 0]
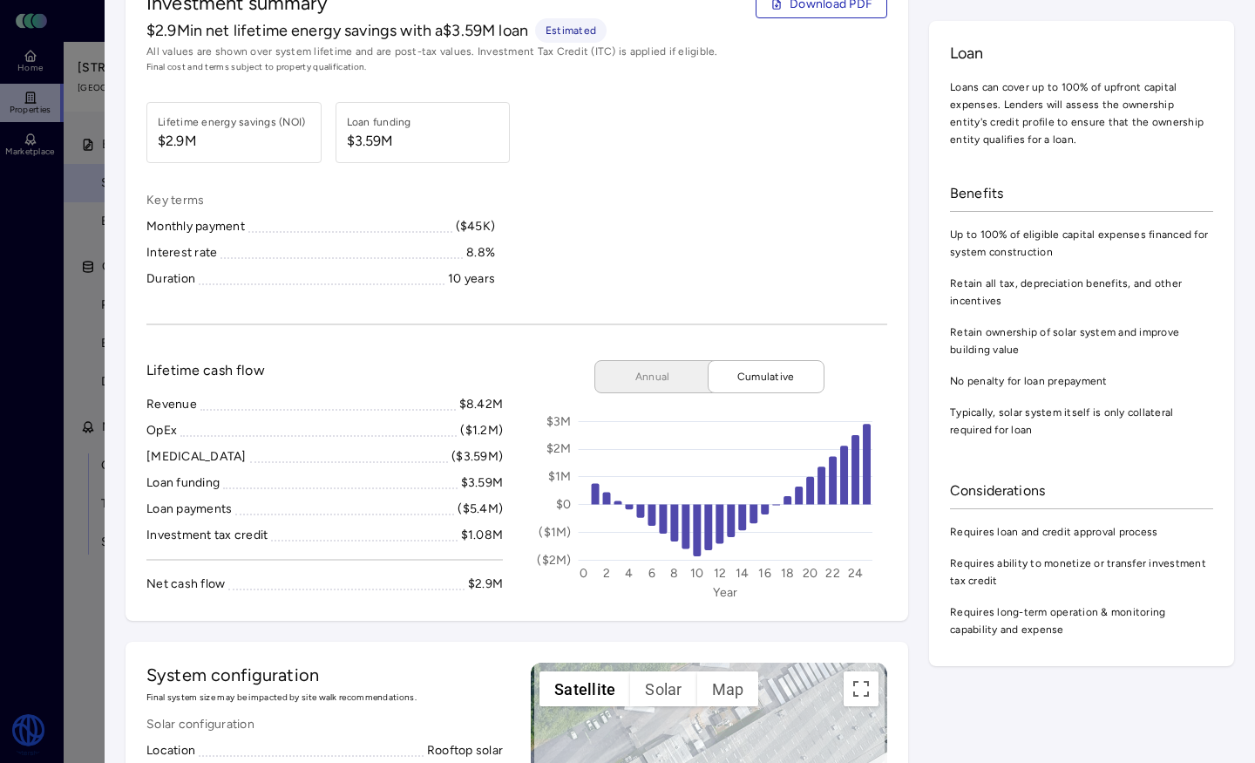
click at [78, 265] on div at bounding box center [627, 381] width 1255 height 763
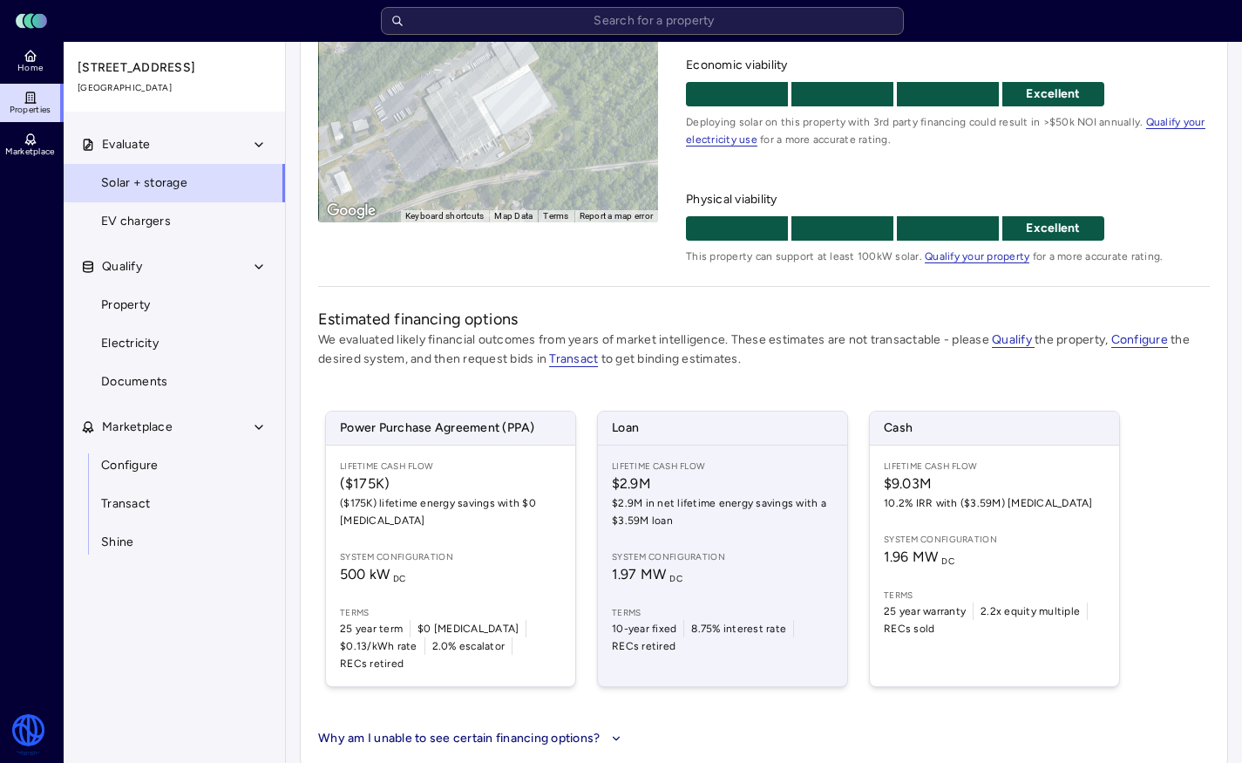
click at [663, 517] on span "$2.9M in net lifetime energy savings with a $3.59M loan" at bounding box center [722, 511] width 221 height 35
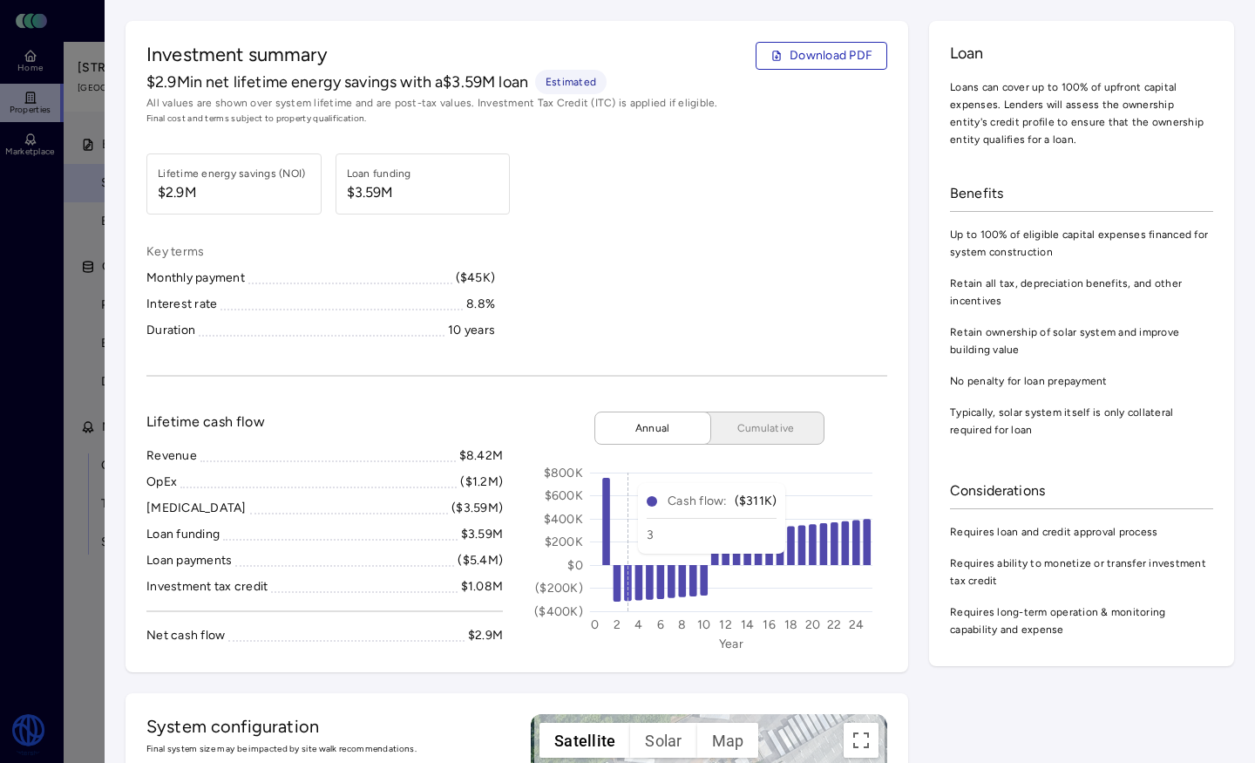
scroll to position [231, 0]
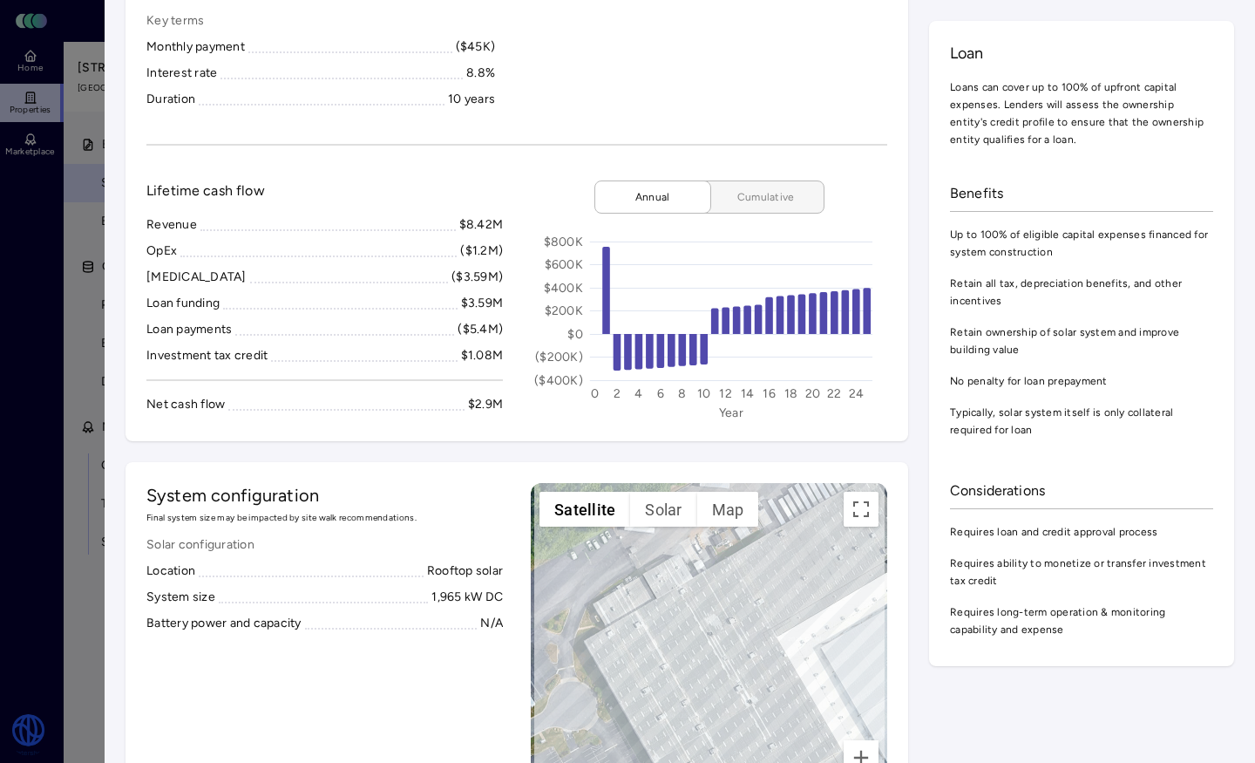
drag, startPoint x: 721, startPoint y: 173, endPoint x: 725, endPoint y: 181, distance: 9.4
click at [721, 173] on div "Investment summary Download PDF $2.9M in net lifetime energy savings with a $3.…" at bounding box center [517, 115] width 783 height 651
click at [725, 184] on button "Cumulative" at bounding box center [759, 196] width 131 height 33
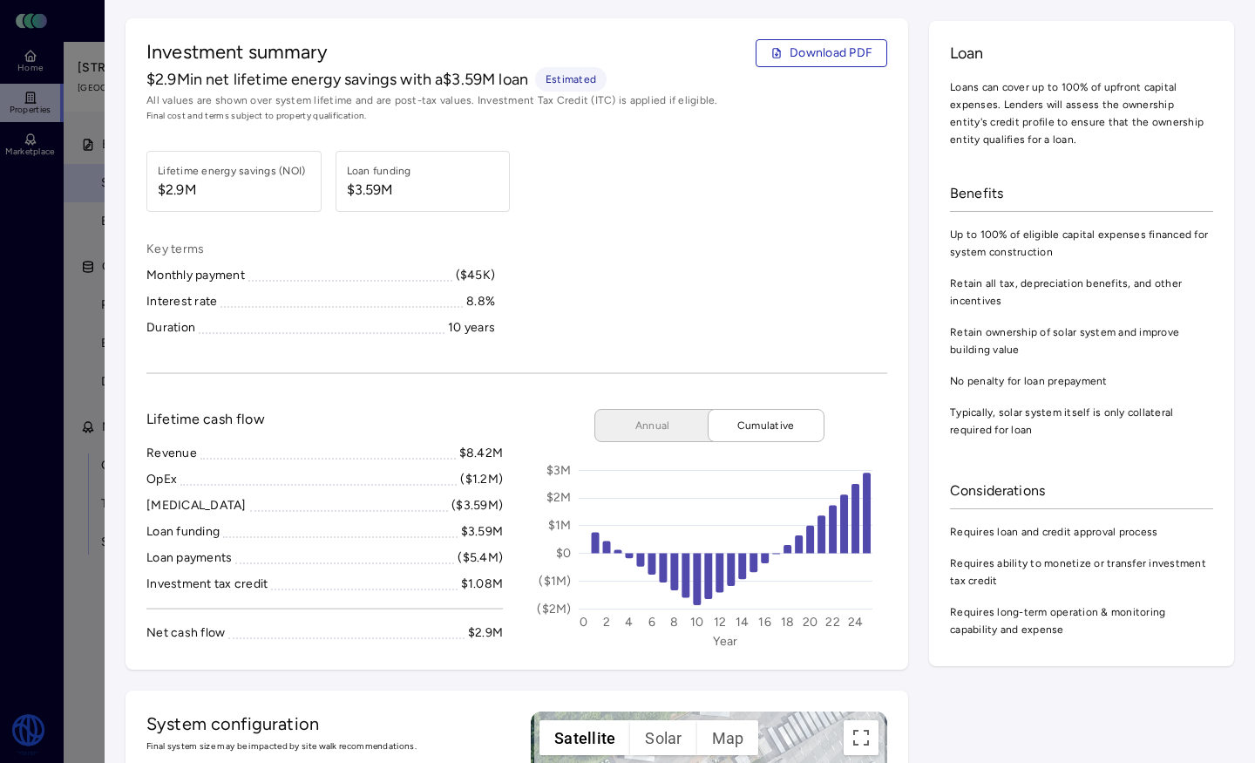
scroll to position [0, 0]
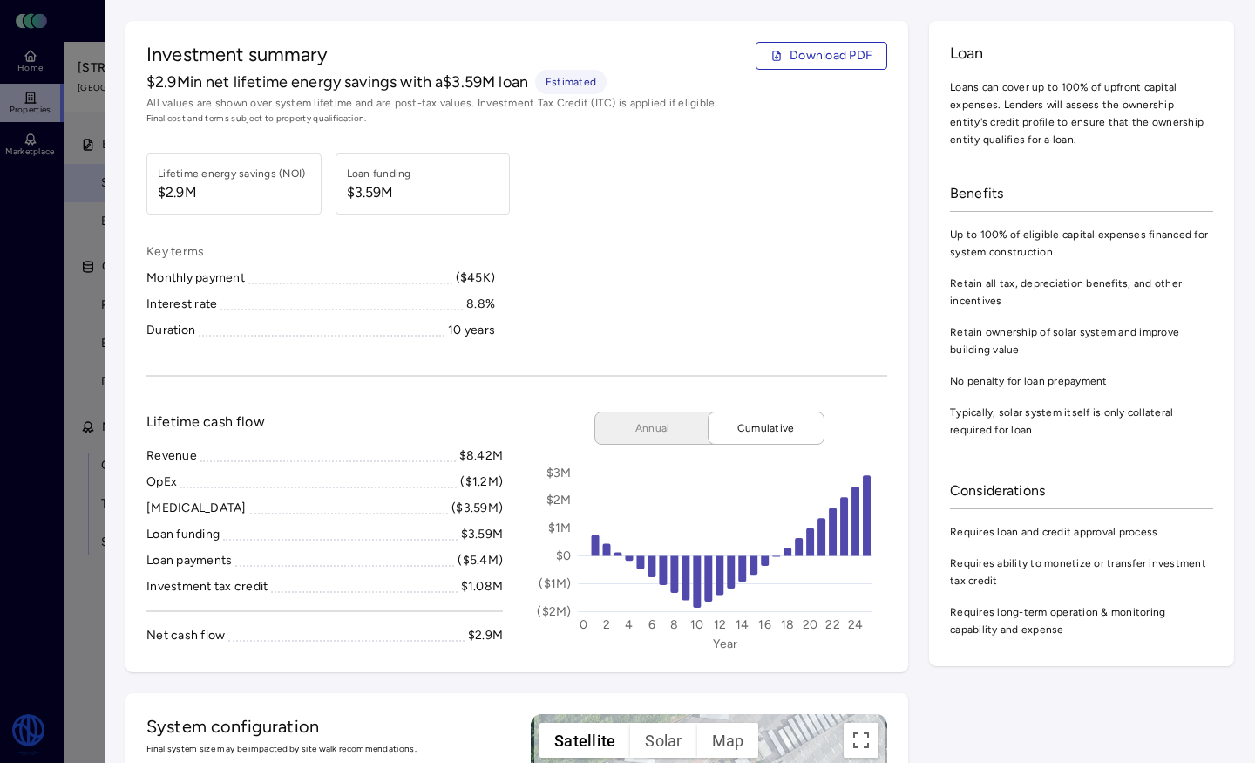
click at [57, 270] on div at bounding box center [627, 381] width 1255 height 763
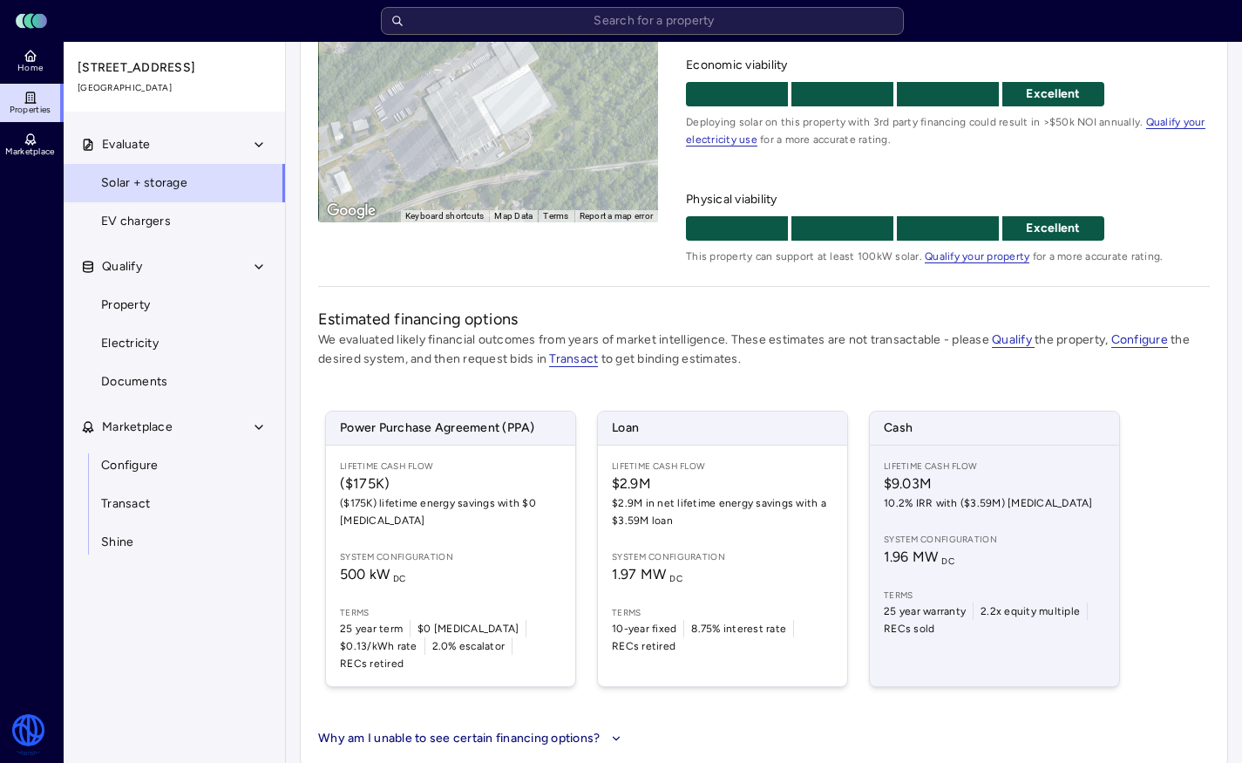
click at [946, 463] on span "Lifetime Cash Flow" at bounding box center [994, 466] width 221 height 14
